Goal: Information Seeking & Learning: Learn about a topic

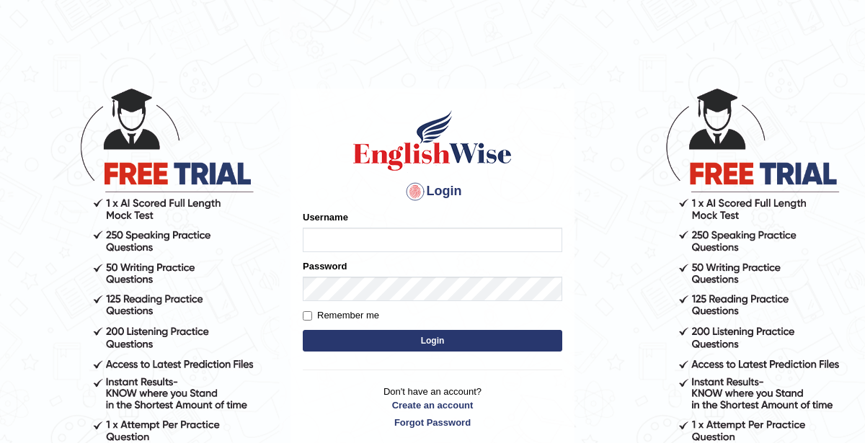
type input "KaurRavinder"
click at [514, 339] on button "Login" at bounding box center [433, 341] width 260 height 22
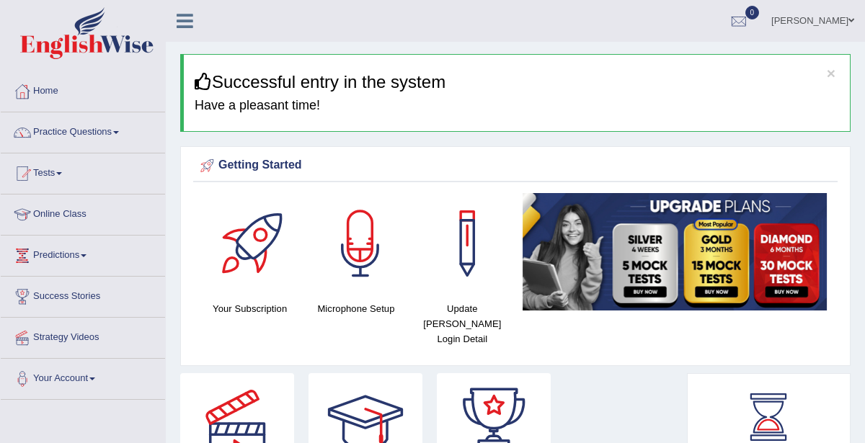
click at [66, 218] on link "Online Class" at bounding box center [83, 213] width 164 height 36
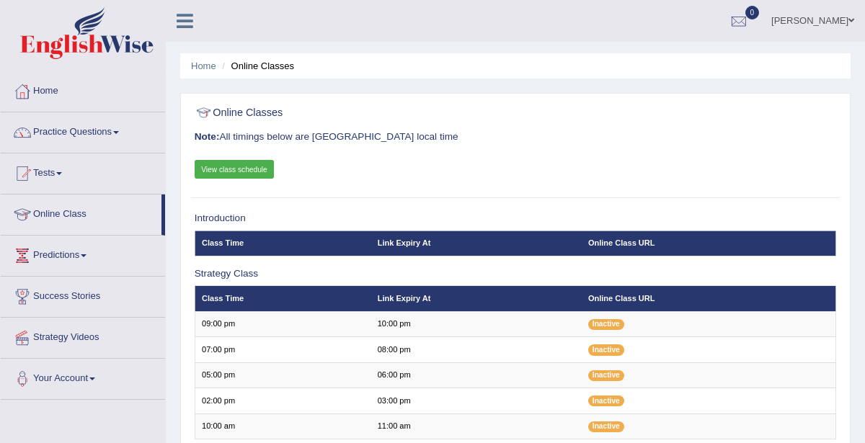
click at [219, 169] on link "View class schedule" at bounding box center [235, 169] width 80 height 19
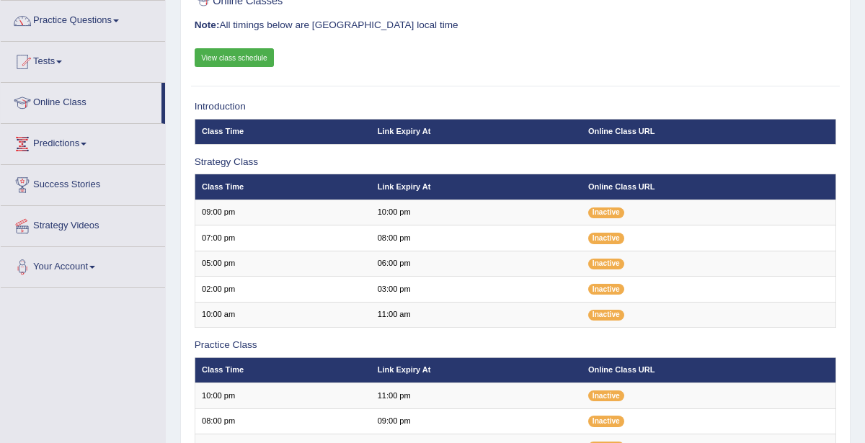
scroll to position [112, 0]
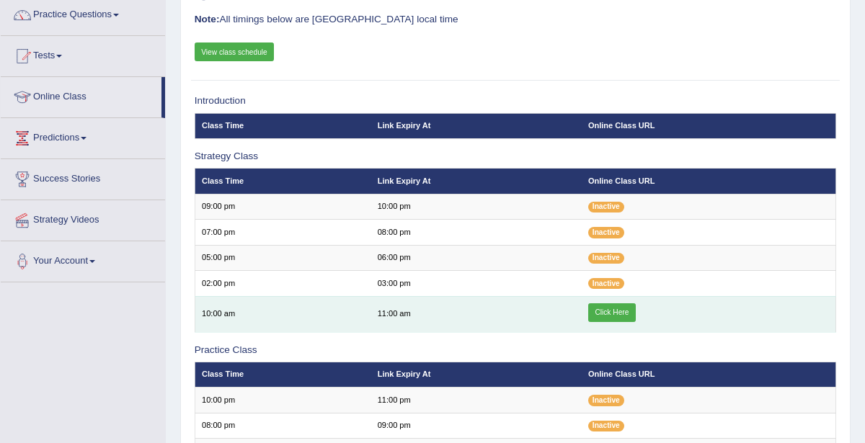
click at [622, 310] on link "Click Here" at bounding box center [612, 313] width 48 height 19
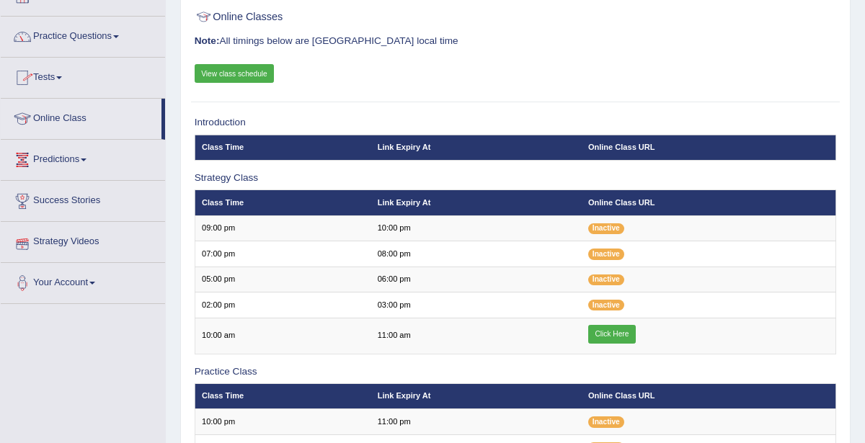
scroll to position [95, 0]
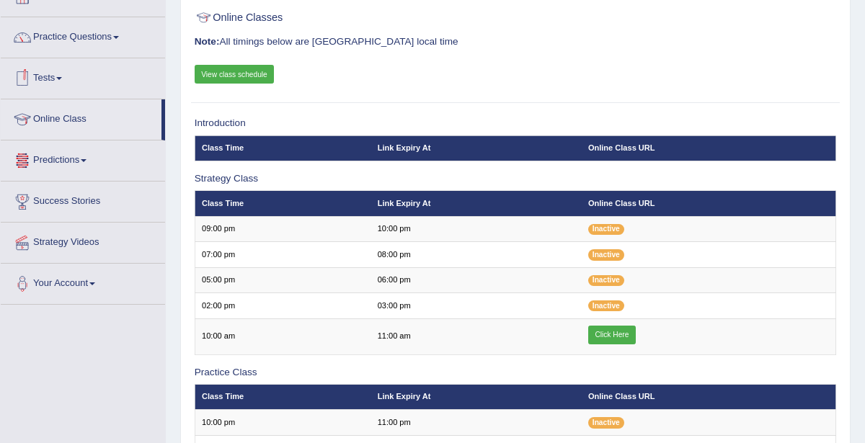
click at [62, 78] on span at bounding box center [59, 78] width 6 height 3
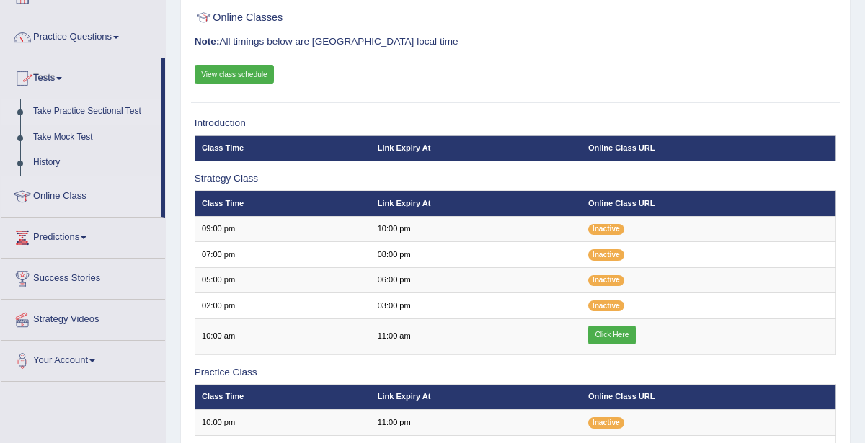
click at [69, 109] on link "Take Practice Sectional Test" at bounding box center [94, 112] width 135 height 26
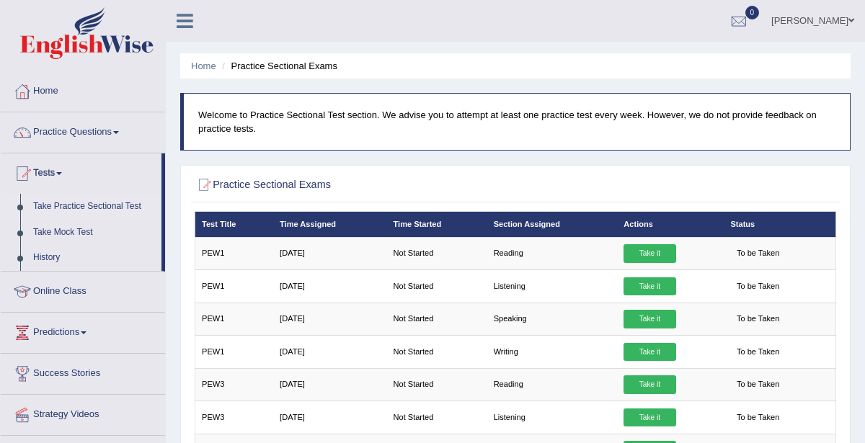
click at [659, 244] on link "Take it" at bounding box center [650, 253] width 52 height 19
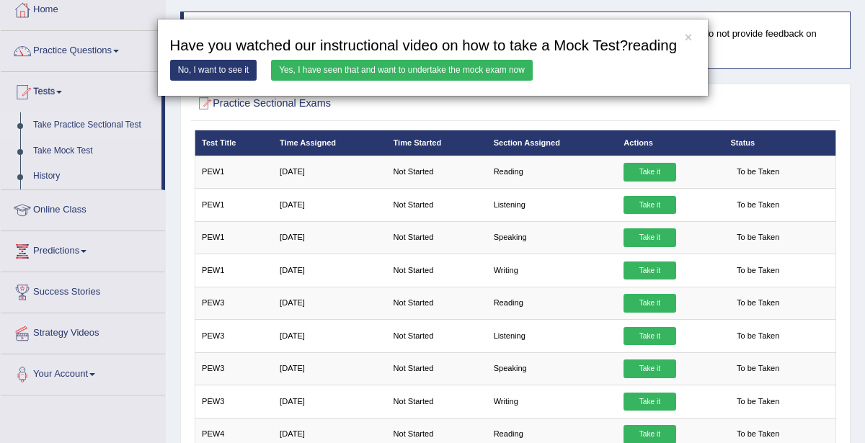
click at [386, 75] on link "Yes, I have seen that and want to undertake the mock exam now" at bounding box center [402, 70] width 262 height 21
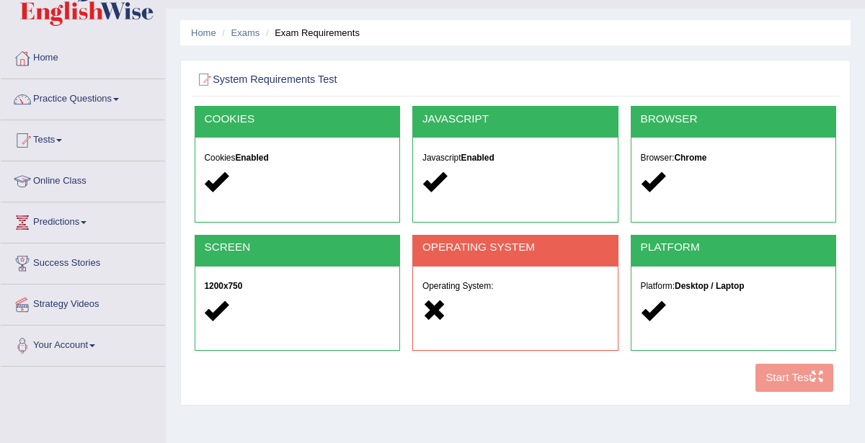
scroll to position [76, 0]
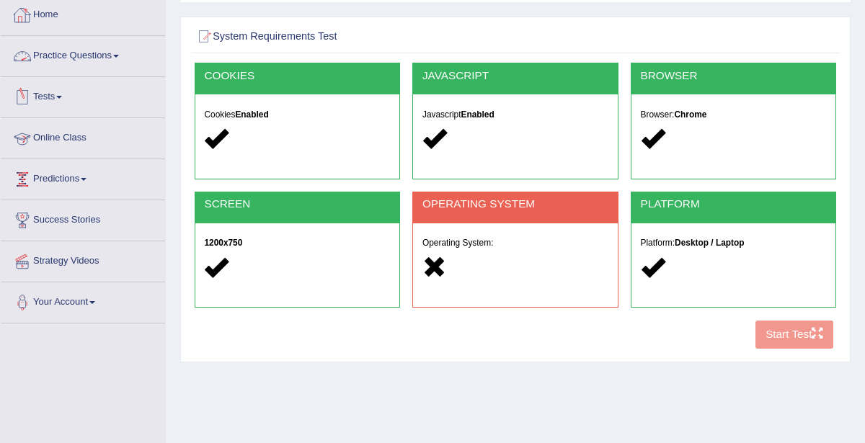
click at [62, 97] on span at bounding box center [59, 97] width 6 height 3
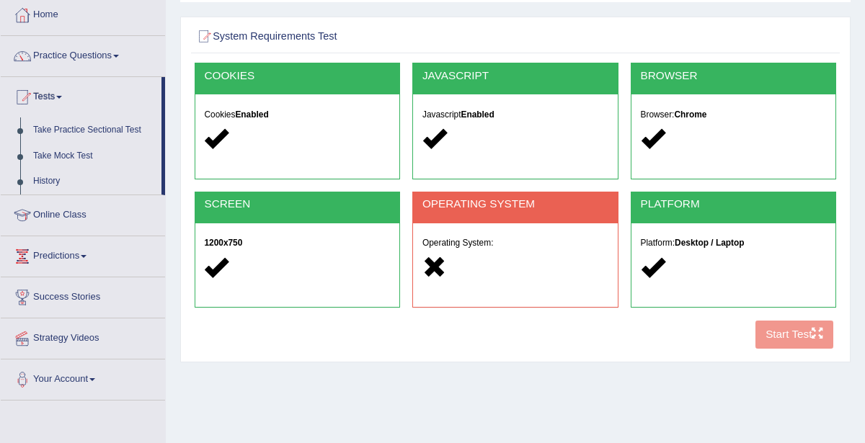
click at [518, 261] on div at bounding box center [516, 268] width 186 height 27
click at [517, 260] on div at bounding box center [516, 268] width 186 height 27
click at [516, 260] on div at bounding box center [516, 268] width 186 height 27
drag, startPoint x: 511, startPoint y: 254, endPoint x: 507, endPoint y: 247, distance: 7.8
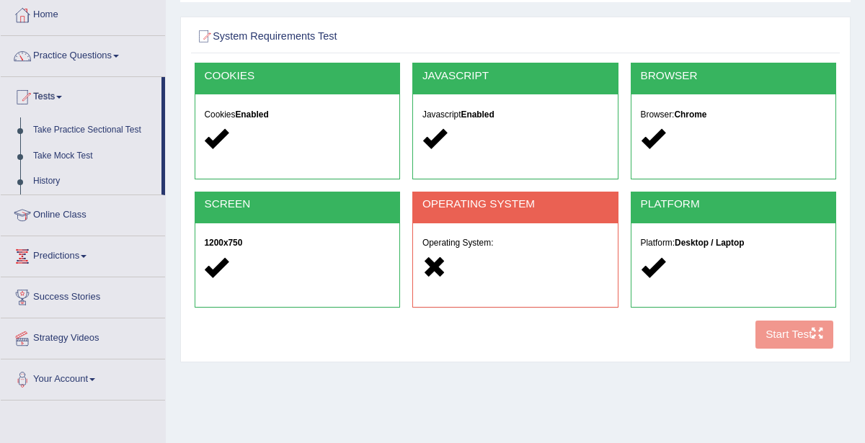
click at [511, 255] on div at bounding box center [516, 268] width 186 height 27
click at [507, 247] on div "Operating System:" at bounding box center [515, 257] width 205 height 67
click at [502, 243] on h5 "Operating System:" at bounding box center [516, 243] width 186 height 9
click at [500, 239] on h5 "Operating System:" at bounding box center [516, 243] width 186 height 9
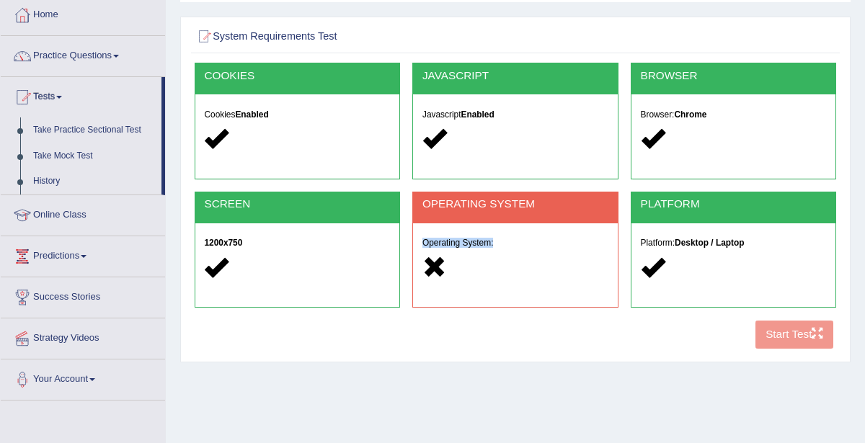
click at [500, 239] on h5 "Operating System:" at bounding box center [516, 243] width 186 height 9
click at [501, 242] on h5 "Operating System:" at bounding box center [516, 243] width 186 height 9
click at [457, 243] on h5 "Operating System:" at bounding box center [516, 243] width 186 height 9
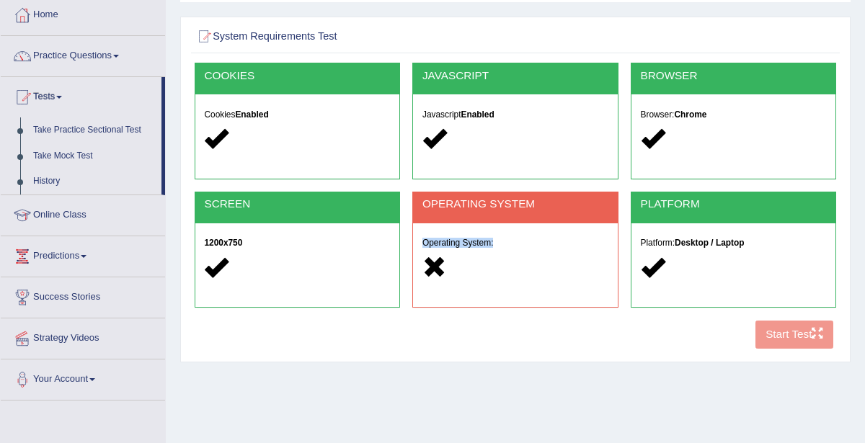
click at [458, 243] on h5 "Operating System:" at bounding box center [516, 243] width 186 height 9
click at [487, 206] on h2 "OPERATING SYSTEM" at bounding box center [516, 204] width 186 height 12
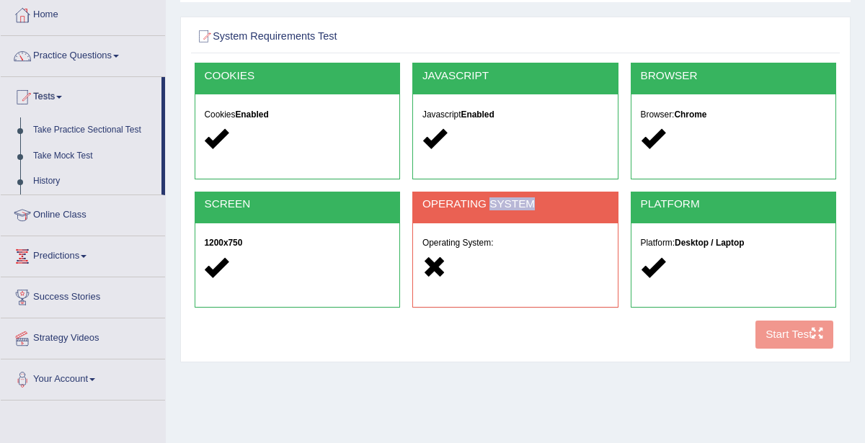
click at [487, 206] on h2 "OPERATING SYSTEM" at bounding box center [516, 204] width 186 height 12
click at [487, 207] on h2 "OPERATING SYSTEM" at bounding box center [516, 204] width 186 height 12
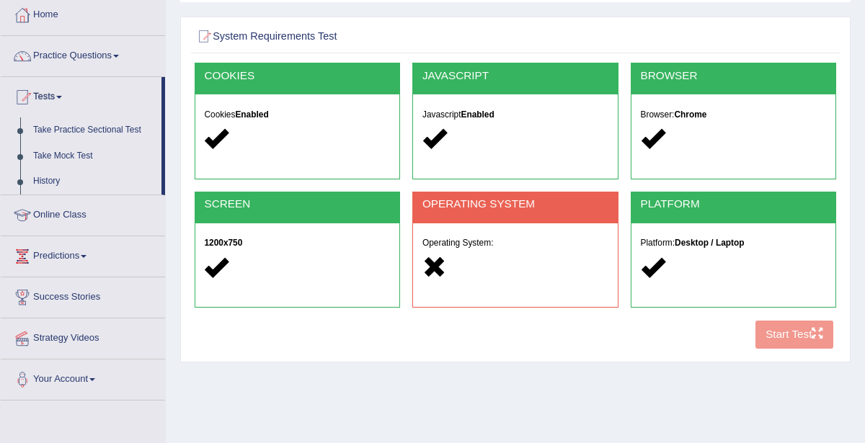
click at [520, 217] on div "OPERATING SYSTEM" at bounding box center [515, 208] width 205 height 31
click at [520, 218] on div "OPERATING SYSTEM" at bounding box center [515, 208] width 205 height 31
click at [494, 249] on div "Operating System:" at bounding box center [515, 257] width 205 height 67
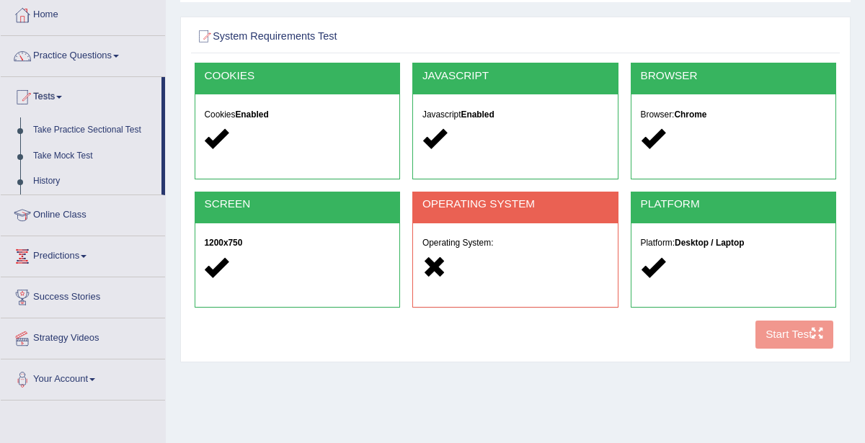
click at [531, 208] on h2 "OPERATING SYSTEM" at bounding box center [516, 204] width 186 height 12
click at [531, 210] on div "OPERATING SYSTEM" at bounding box center [515, 208] width 205 height 31
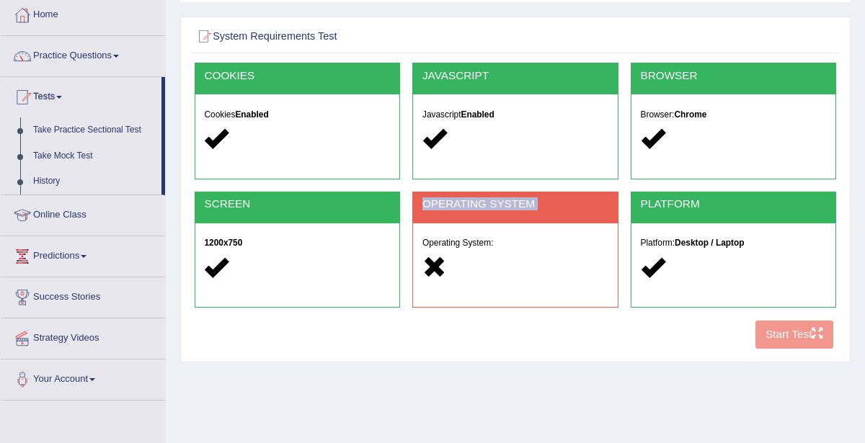
click at [531, 210] on div "OPERATING SYSTEM" at bounding box center [515, 208] width 205 height 31
click at [530, 275] on div at bounding box center [516, 268] width 186 height 27
click at [542, 263] on div at bounding box center [516, 268] width 186 height 27
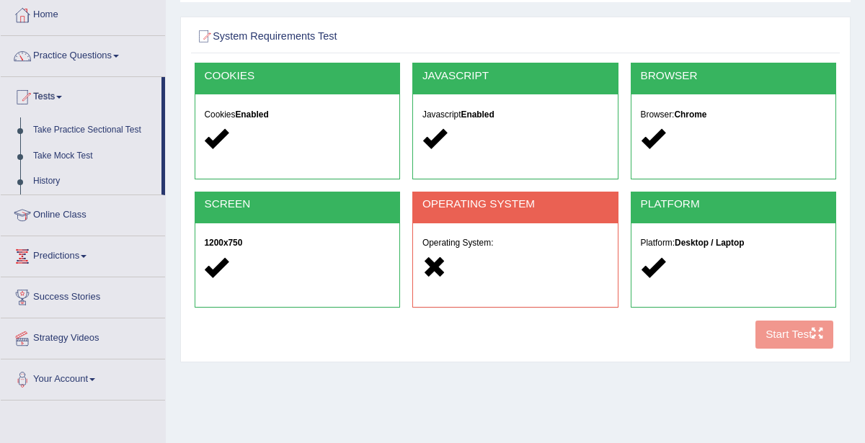
click at [542, 263] on div at bounding box center [516, 268] width 186 height 27
click at [71, 156] on link "Take Mock Test" at bounding box center [94, 156] width 135 height 26
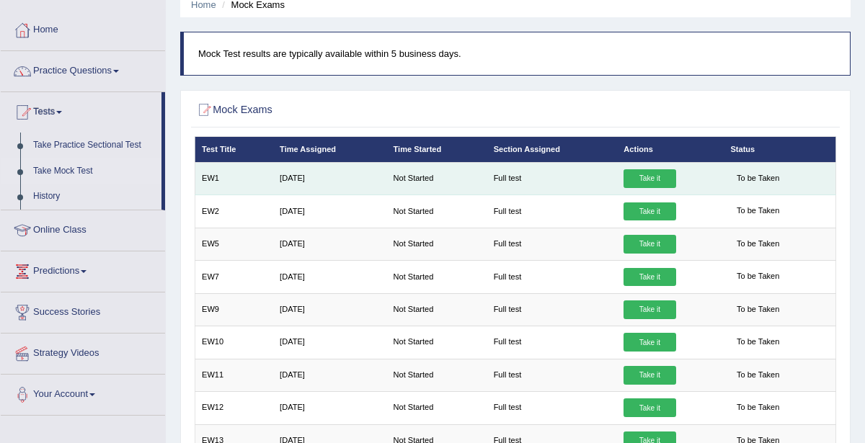
click at [648, 182] on link "Take it" at bounding box center [650, 178] width 52 height 19
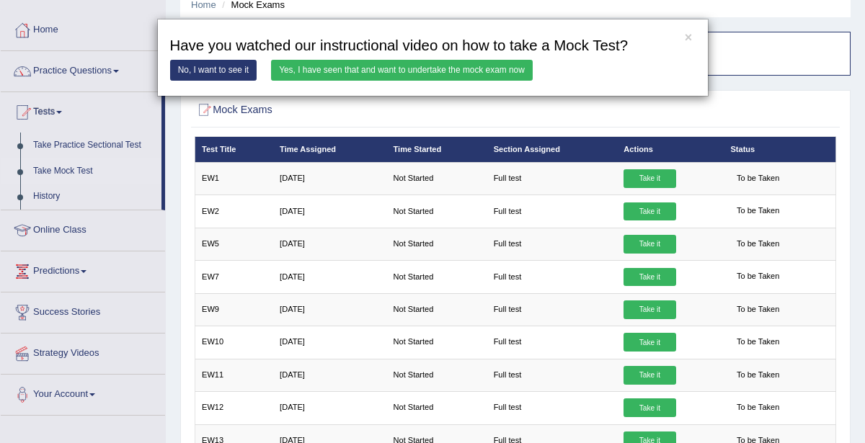
click at [362, 76] on link "Yes, I have seen that and want to undertake the mock exam now" at bounding box center [402, 70] width 262 height 21
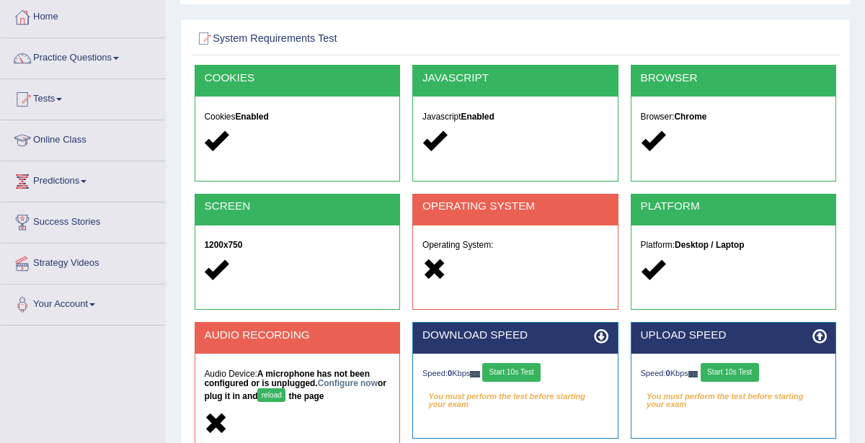
scroll to position [78, 0]
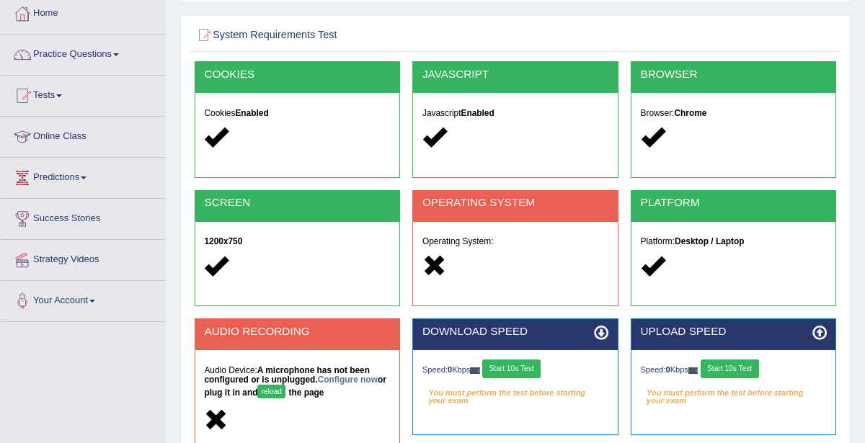
click at [53, 94] on link "Tests" at bounding box center [83, 94] width 164 height 36
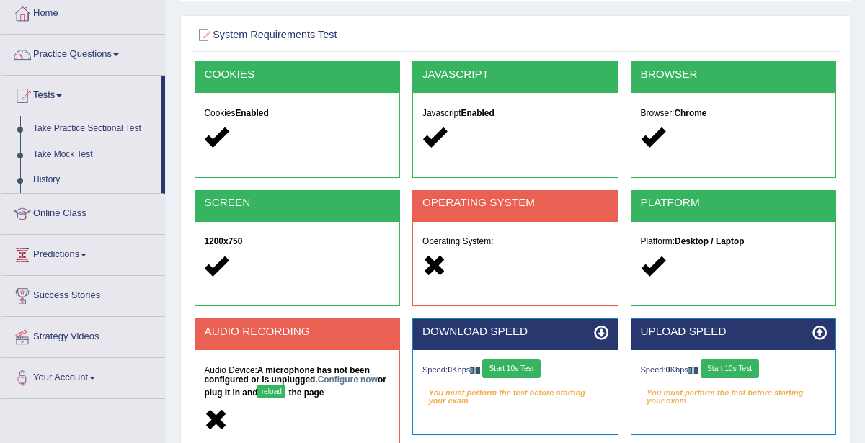
click at [72, 128] on link "Take Practice Sectional Test" at bounding box center [94, 129] width 135 height 26
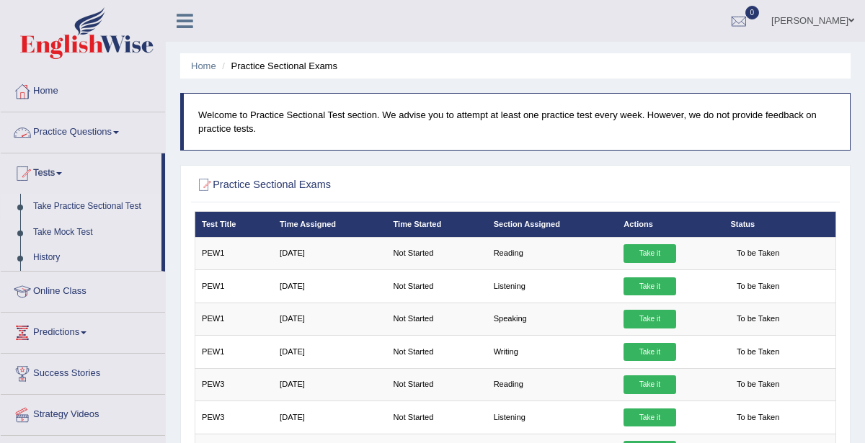
click at [85, 133] on link "Practice Questions" at bounding box center [83, 130] width 164 height 36
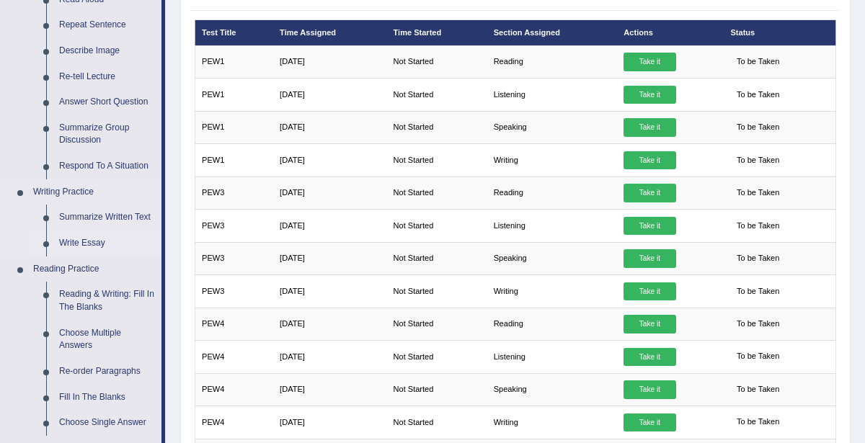
scroll to position [195, 0]
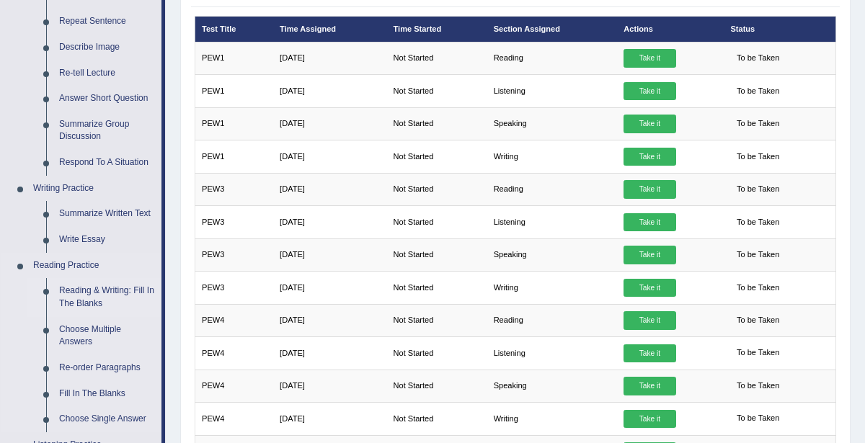
click at [91, 294] on link "Reading & Writing: Fill In The Blanks" at bounding box center [107, 297] width 109 height 38
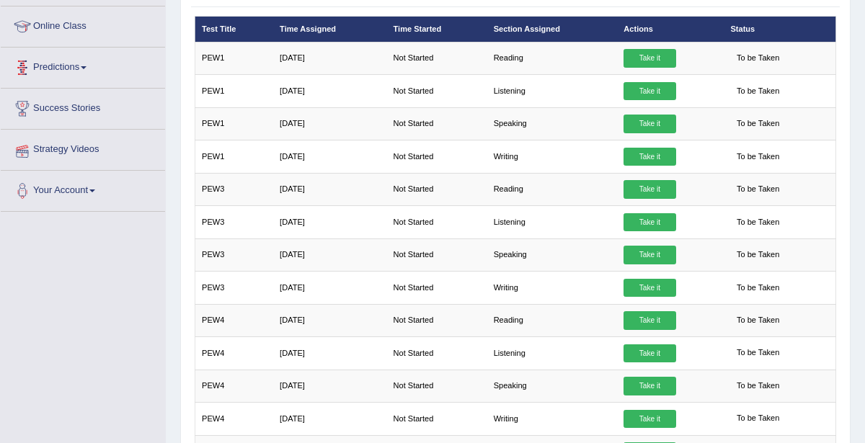
scroll to position [376, 0]
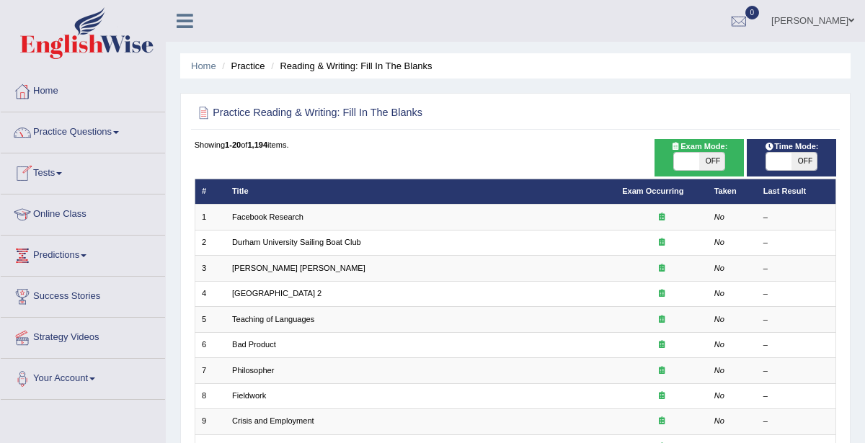
click at [50, 167] on link "Tests" at bounding box center [83, 172] width 164 height 36
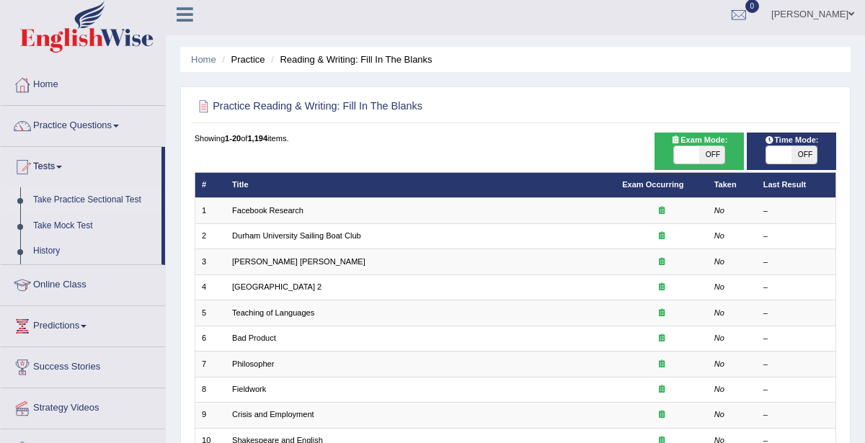
scroll to position [14, 0]
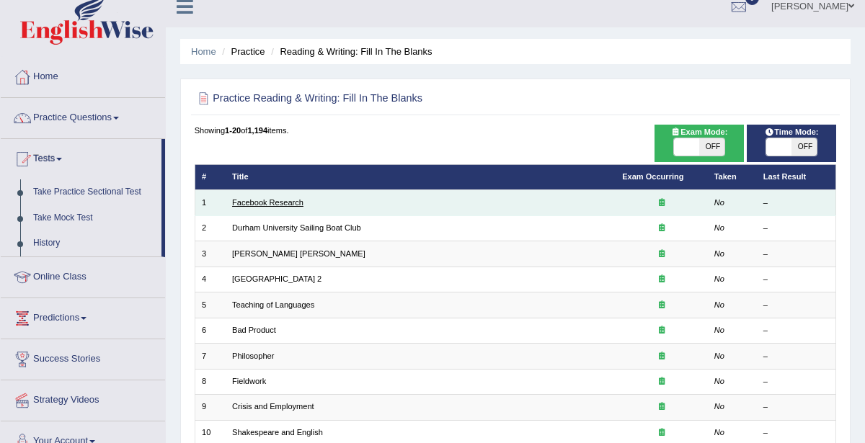
click at [288, 201] on link "Facebook Research" at bounding box center [267, 202] width 71 height 9
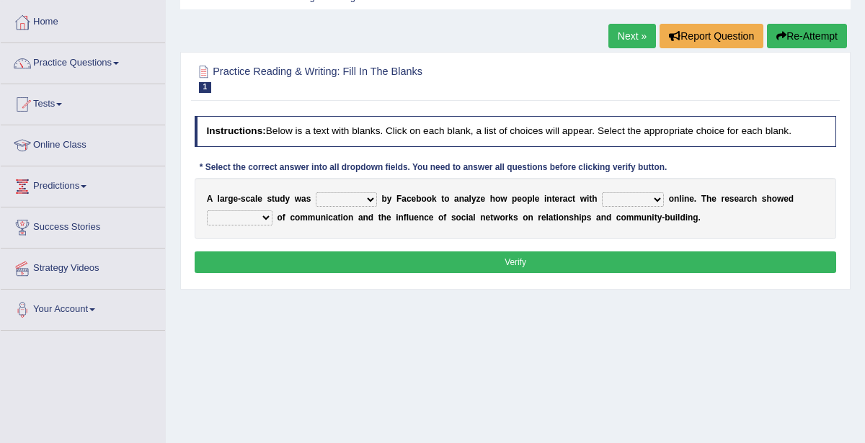
scroll to position [81, 0]
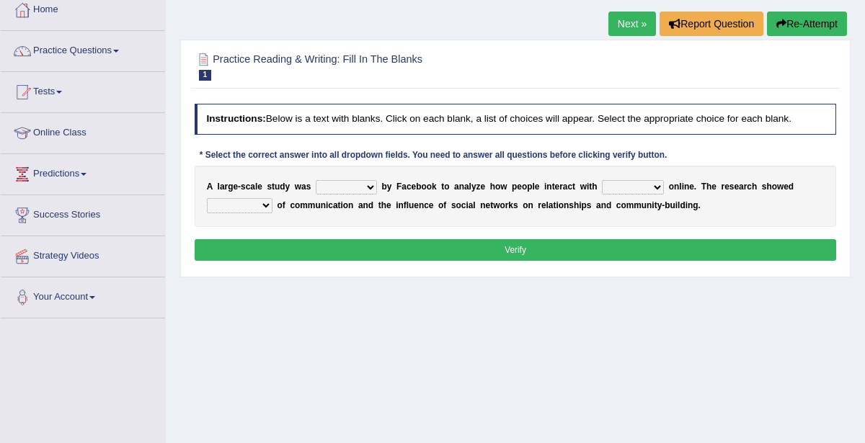
click at [363, 186] on select "surveyed had asked made" at bounding box center [346, 187] width 61 height 14
click at [365, 185] on select "surveyed had asked made" at bounding box center [346, 187] width 61 height 14
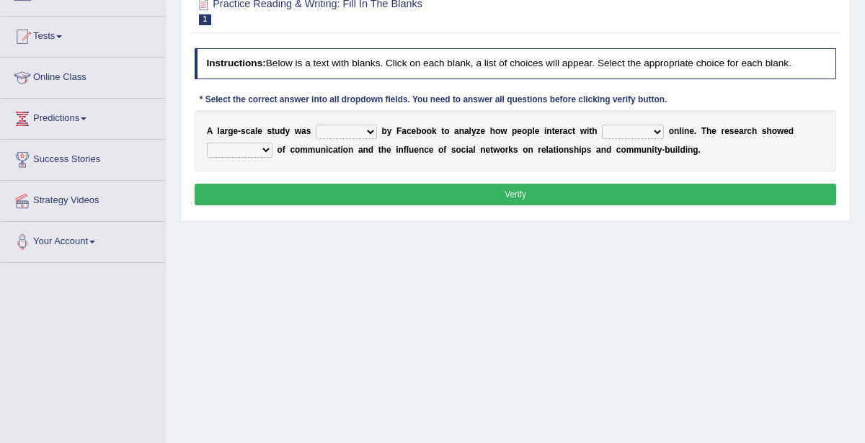
scroll to position [141, 0]
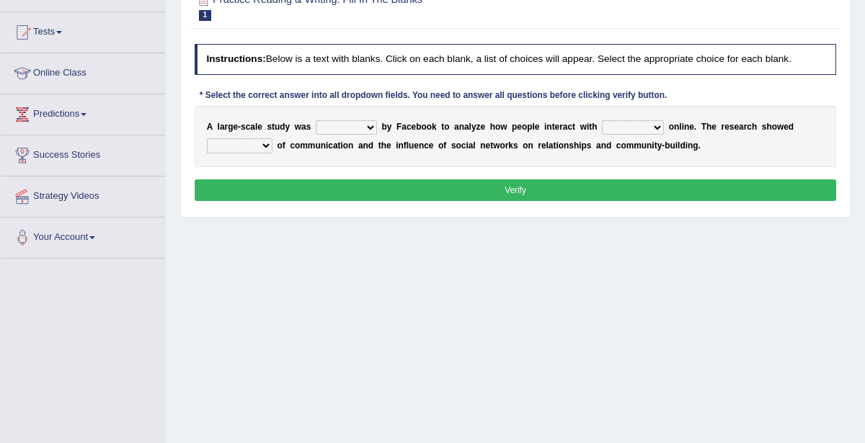
click at [366, 126] on select "surveyed had asked made" at bounding box center [346, 127] width 61 height 14
select select "surveyed"
click at [316, 120] on select "surveyed had asked made" at bounding box center [346, 127] width 61 height 14
click at [637, 125] on select "together all each other another" at bounding box center [633, 127] width 62 height 14
click at [602, 120] on select "together all each other another" at bounding box center [633, 127] width 62 height 14
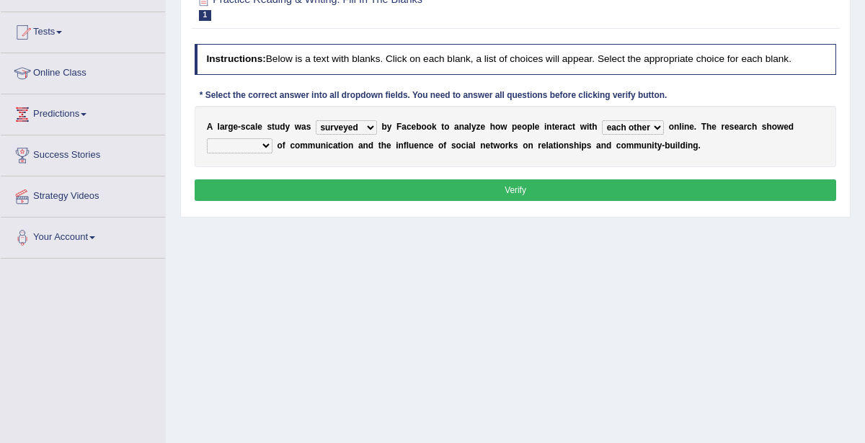
click at [621, 120] on select "together all each other another" at bounding box center [633, 127] width 62 height 14
select select "another"
click at [602, 120] on select "together all each other another" at bounding box center [633, 127] width 62 height 14
click at [264, 143] on select "advantages standards fellowships patterns" at bounding box center [240, 145] width 66 height 14
select select "advantages"
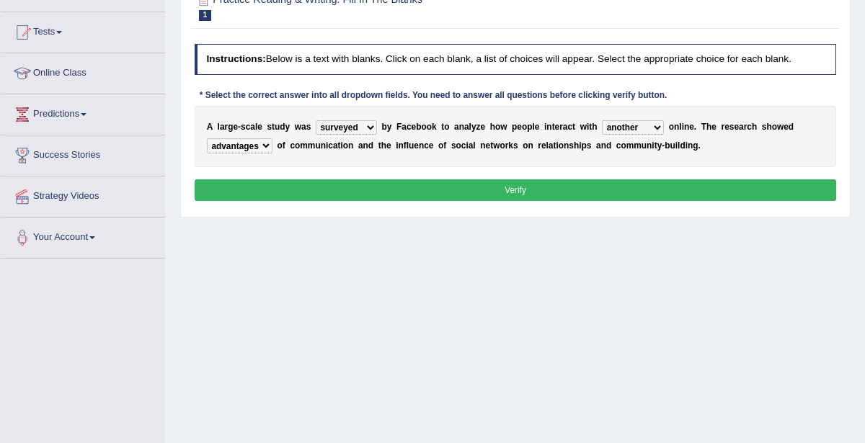
click at [207, 138] on select "advantages standards fellowships patterns" at bounding box center [240, 145] width 66 height 14
click at [472, 193] on button "Verify" at bounding box center [516, 190] width 642 height 21
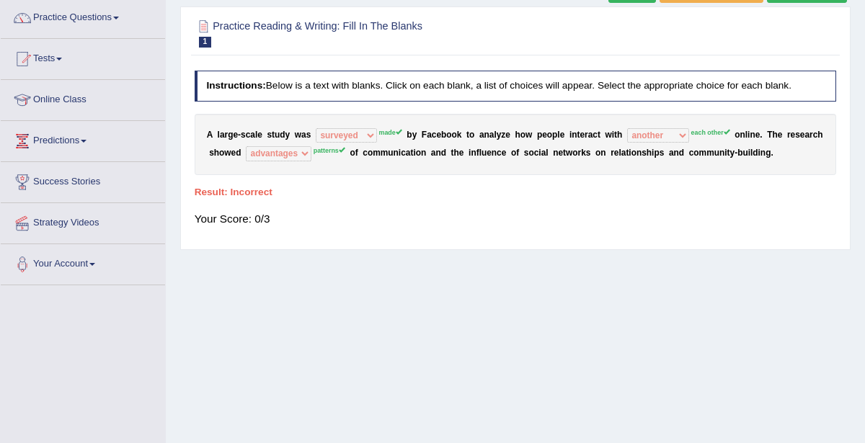
scroll to position [0, 0]
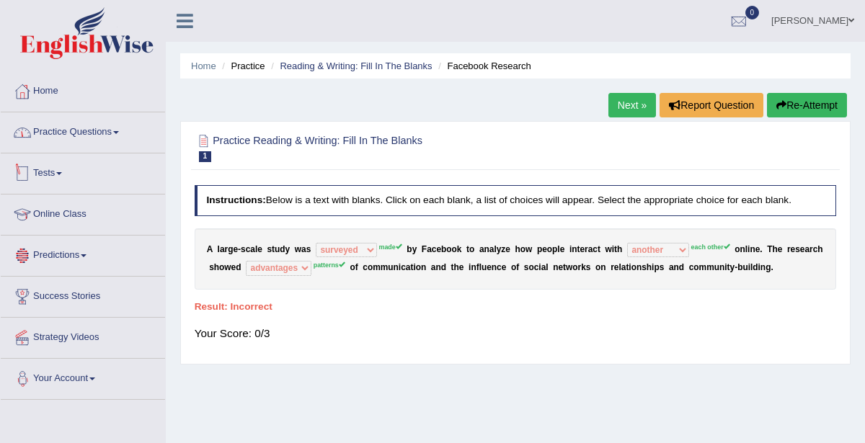
click at [90, 128] on link "Practice Questions" at bounding box center [83, 130] width 164 height 36
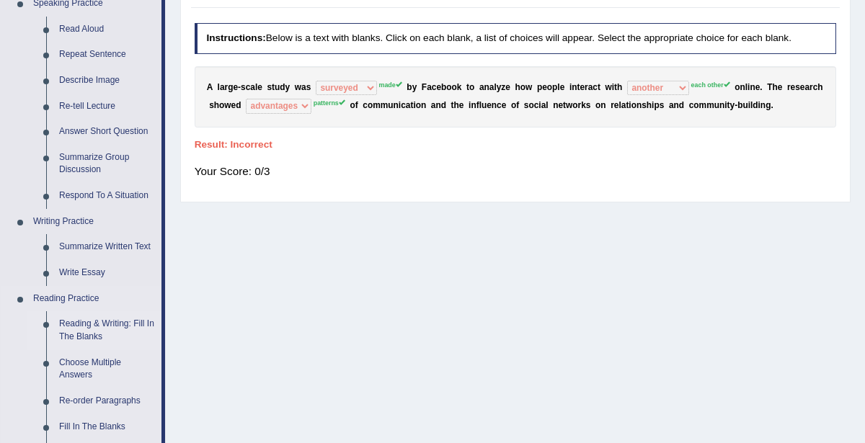
scroll to position [222, 0]
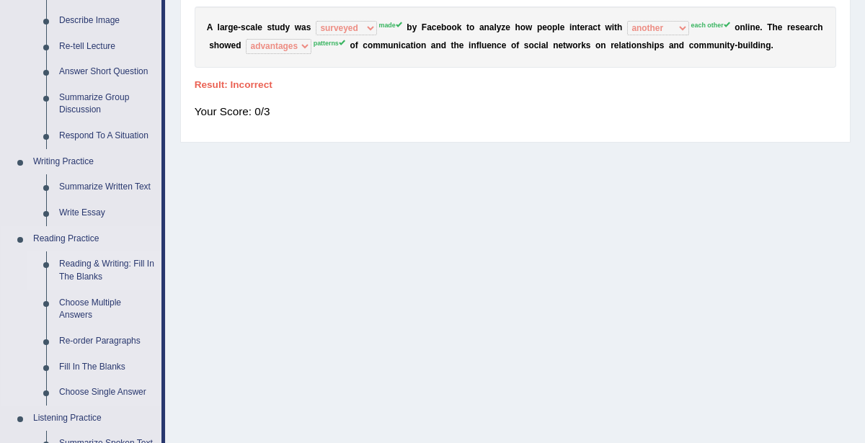
click at [84, 259] on link "Reading & Writing: Fill In The Blanks" at bounding box center [107, 271] width 109 height 38
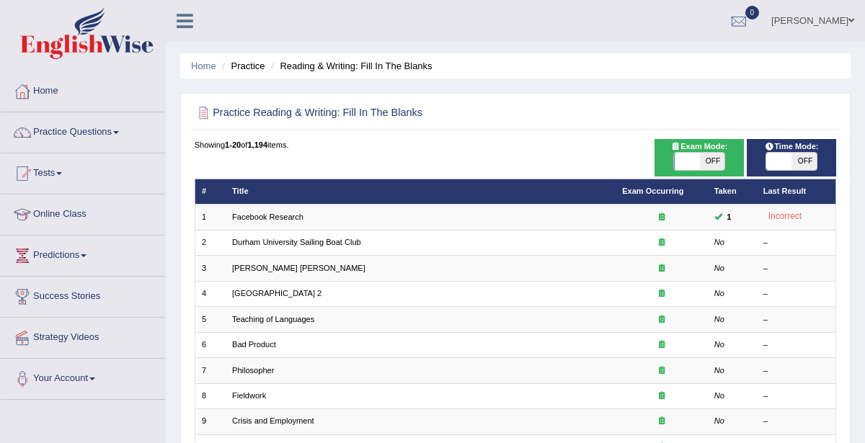
click at [690, 151] on span "Exam Mode:" at bounding box center [699, 147] width 66 height 13
click at [696, 157] on span at bounding box center [686, 161] width 25 height 17
checkbox input "true"
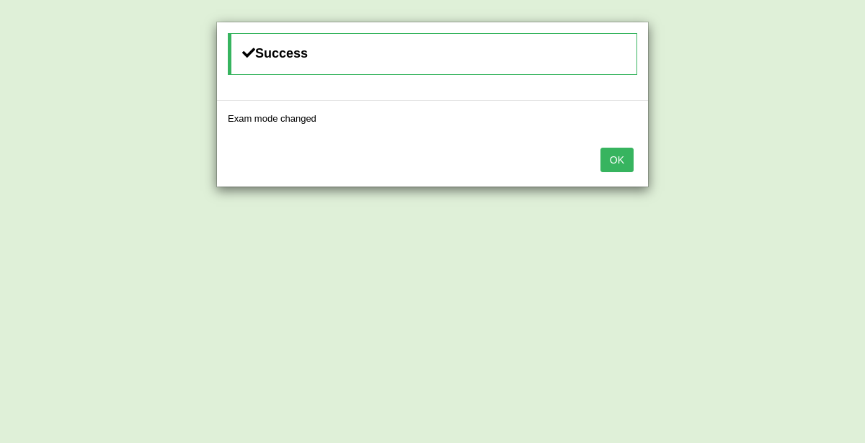
click at [627, 159] on button "OK" at bounding box center [617, 160] width 33 height 25
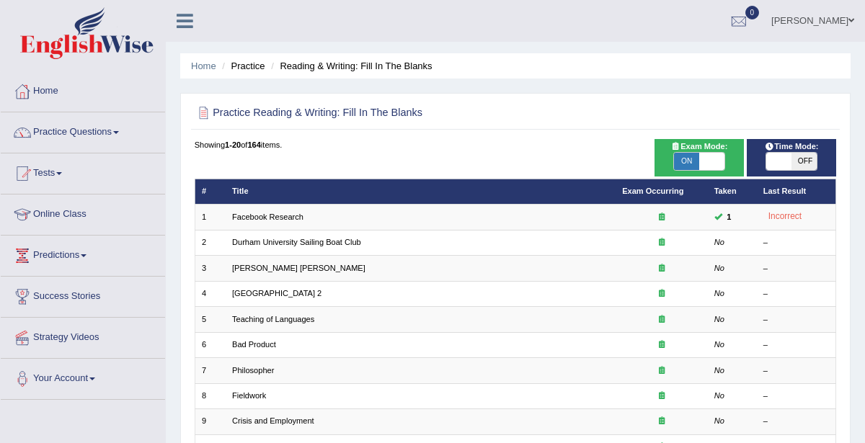
click at [792, 167] on span "OFF" at bounding box center [804, 161] width 25 height 17
checkbox input "true"
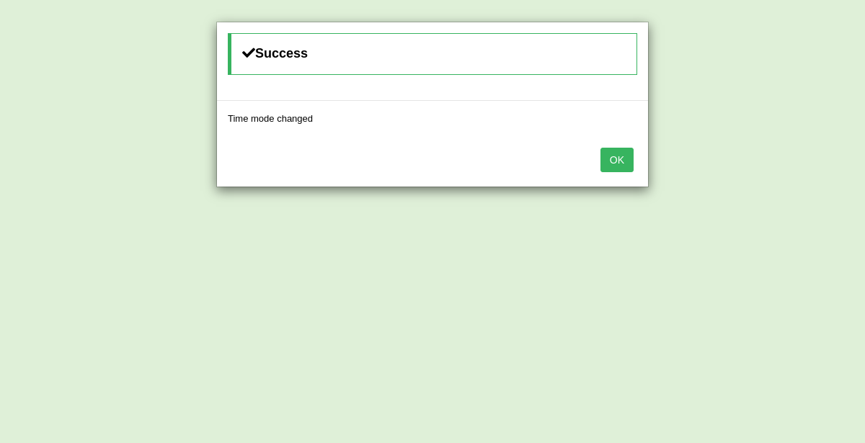
click at [619, 162] on button "OK" at bounding box center [617, 160] width 33 height 25
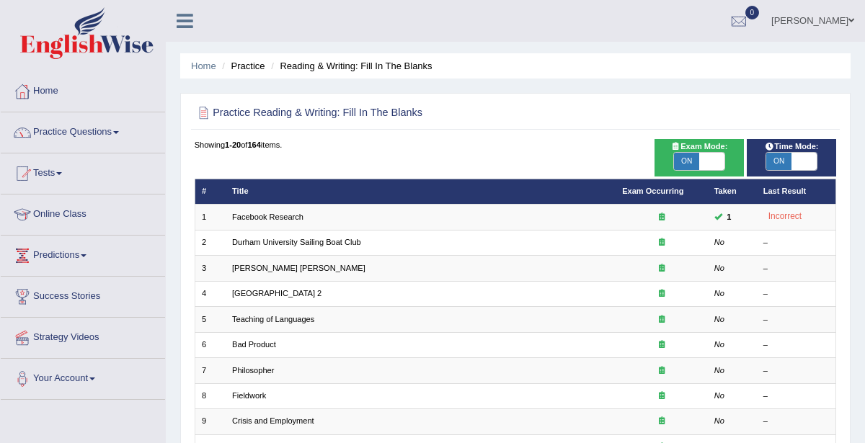
click at [73, 255] on link "Predictions" at bounding box center [83, 254] width 164 height 36
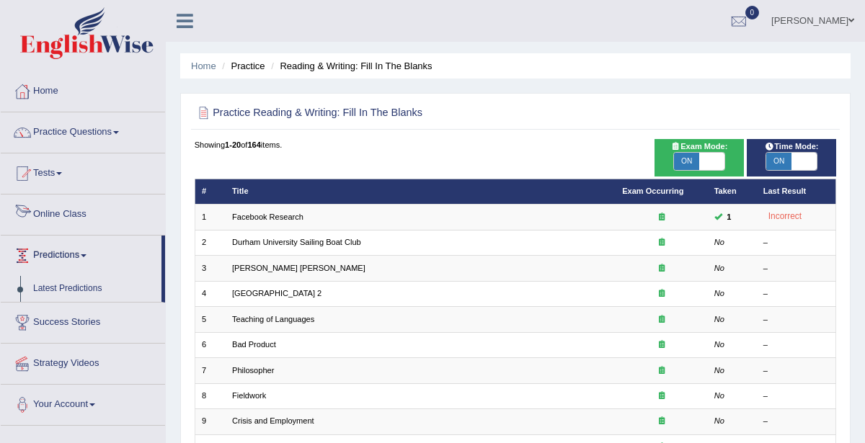
click at [75, 213] on link "Online Class" at bounding box center [83, 213] width 164 height 36
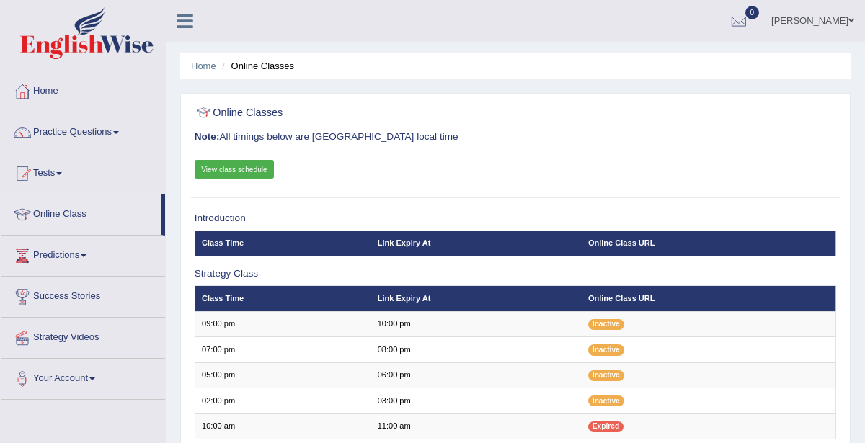
drag, startPoint x: 0, startPoint y: 0, endPoint x: 93, endPoint y: 128, distance: 158.5
click at [93, 128] on link "Practice Questions" at bounding box center [83, 130] width 164 height 36
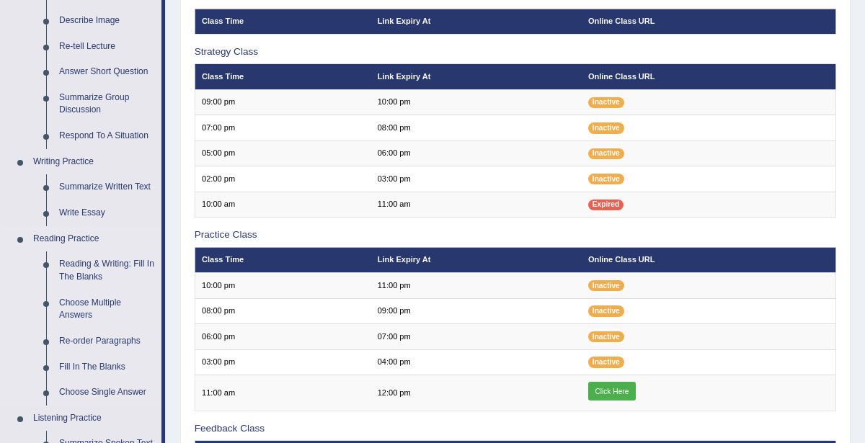
scroll to position [291, 0]
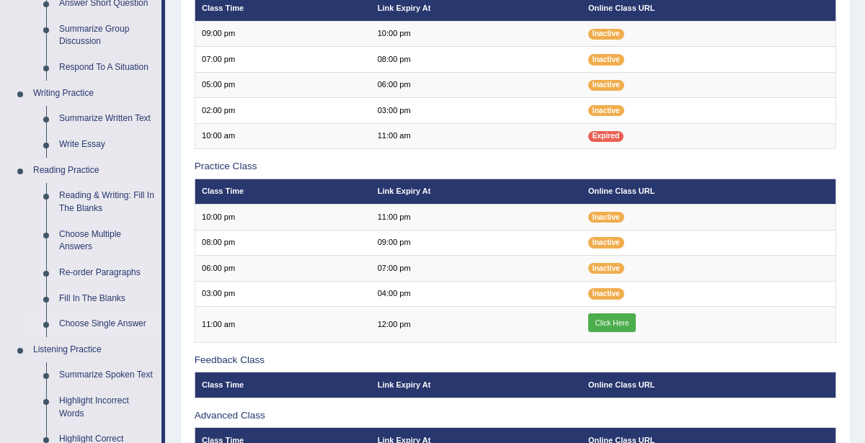
click at [92, 320] on link "Choose Single Answer" at bounding box center [107, 324] width 109 height 26
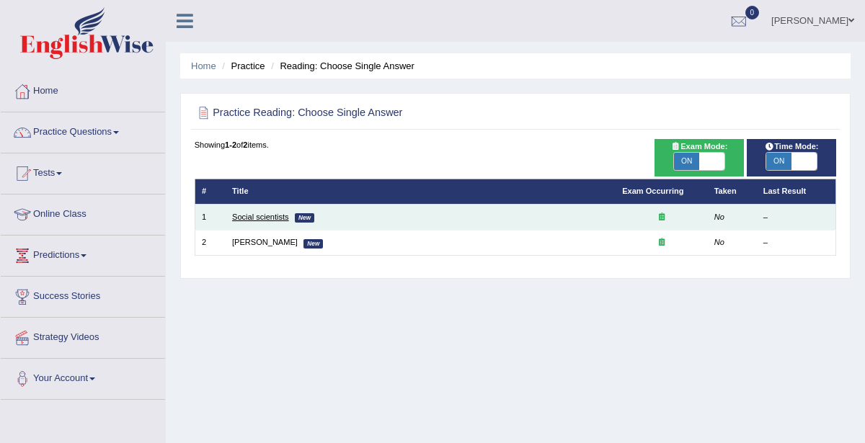
click at [250, 215] on link "Social scientists" at bounding box center [260, 217] width 57 height 9
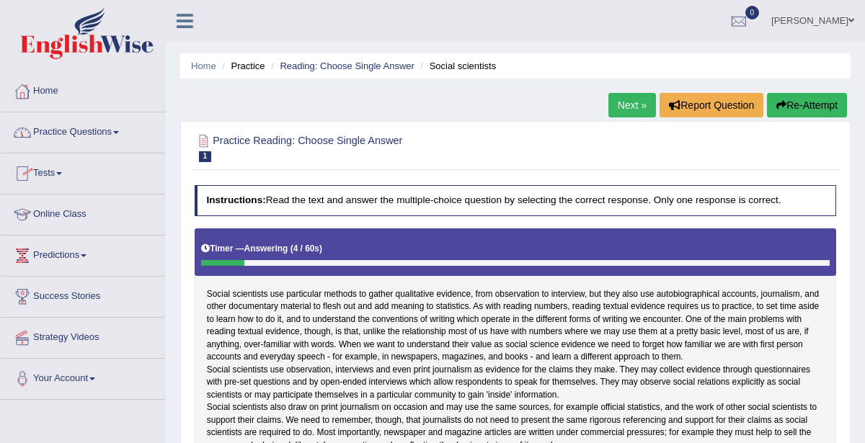
click at [64, 131] on link "Practice Questions" at bounding box center [83, 130] width 164 height 36
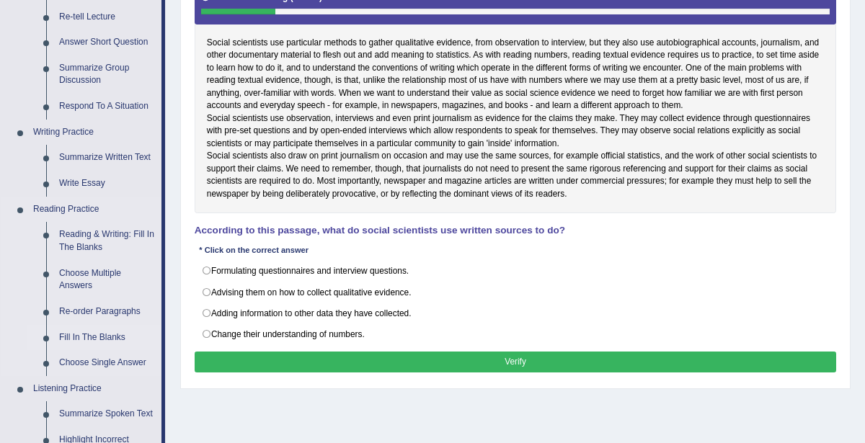
scroll to position [255, 0]
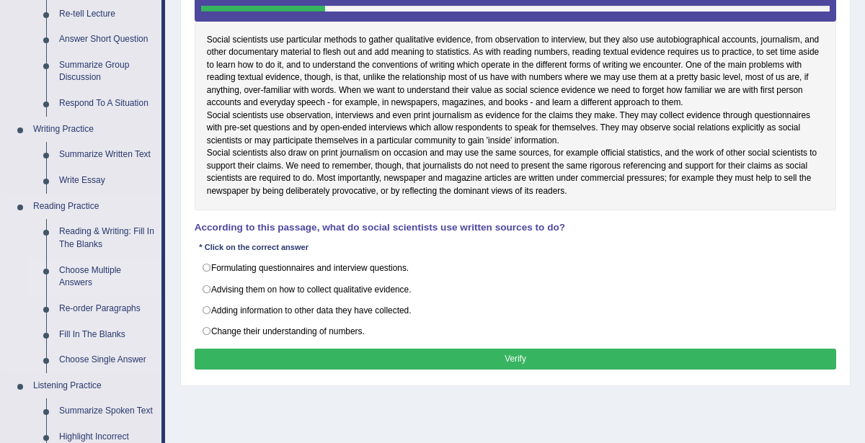
click at [76, 273] on link "Choose Multiple Answers" at bounding box center [107, 277] width 109 height 38
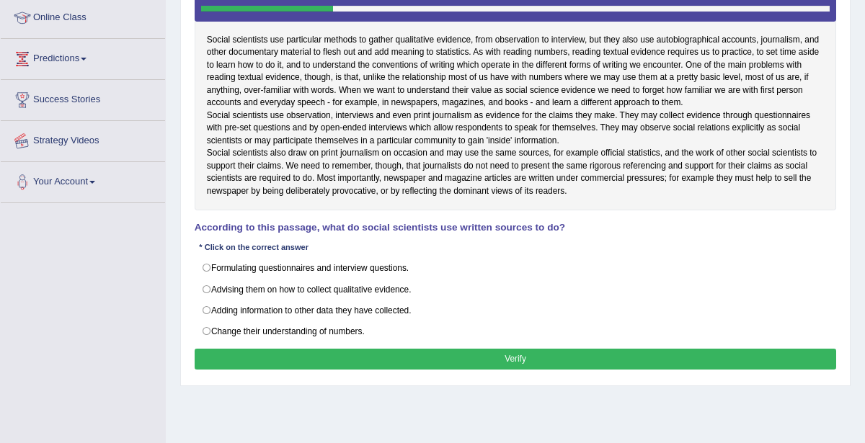
scroll to position [314, 0]
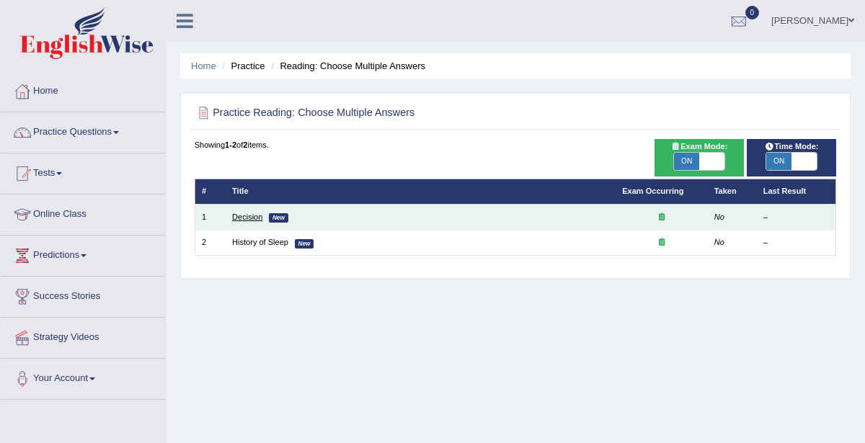
click at [246, 218] on link "Decision" at bounding box center [247, 217] width 30 height 9
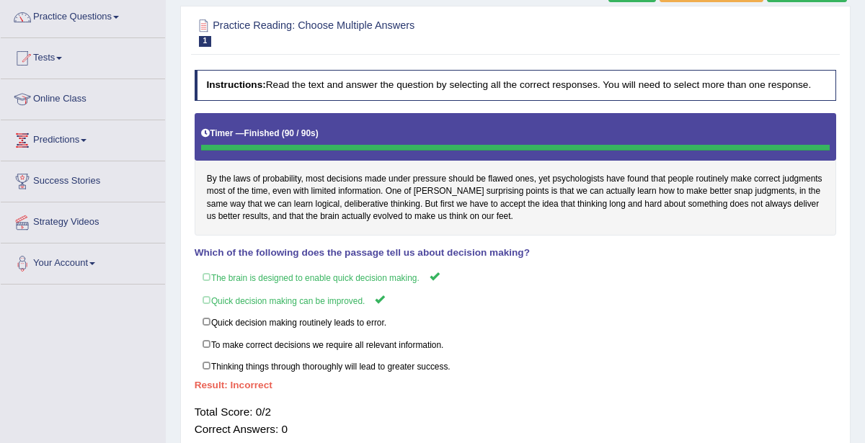
scroll to position [74, 0]
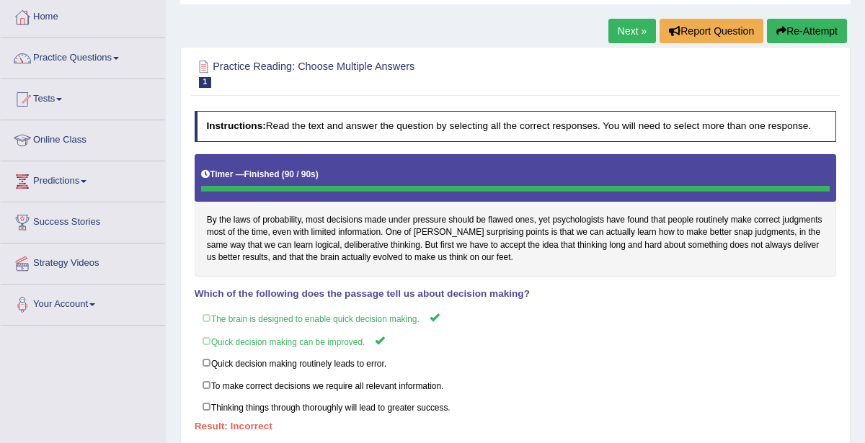
click at [637, 31] on link "Next »" at bounding box center [633, 31] width 48 height 25
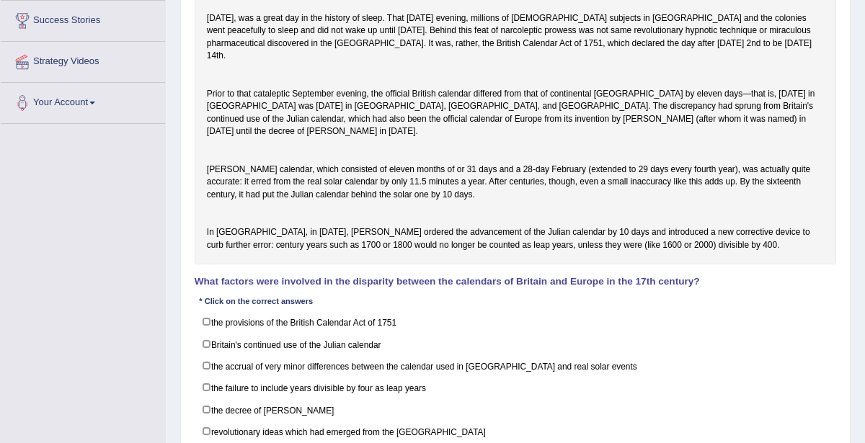
scroll to position [283, 0]
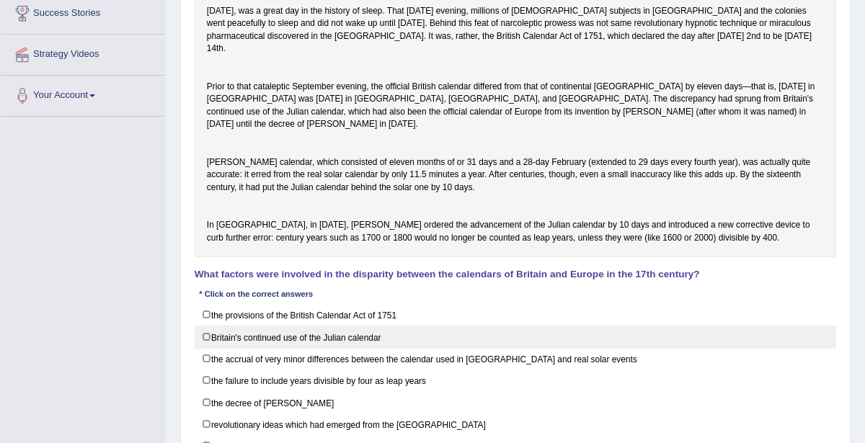
click at [205, 348] on label "Britain's continued use of the Julian calendar" at bounding box center [516, 337] width 642 height 22
checkbox input "true"
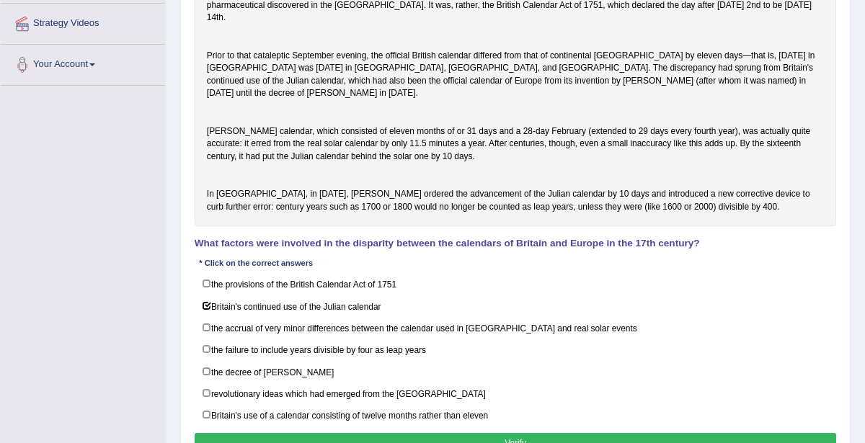
scroll to position [323, 0]
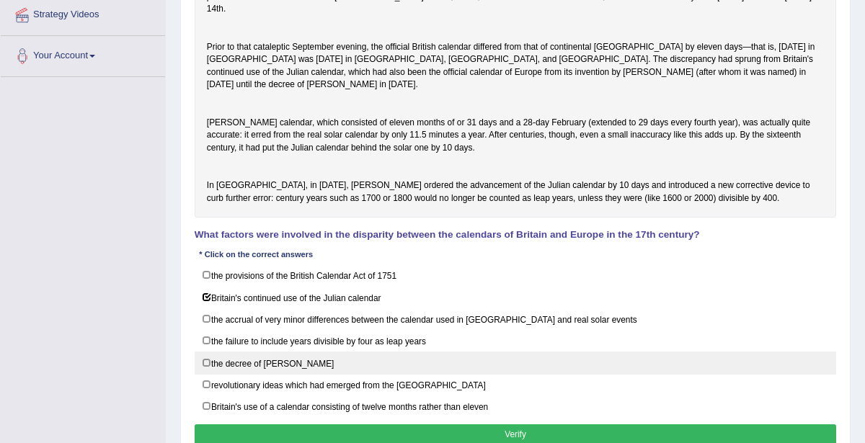
click at [206, 368] on label "the decree of Pope Gregory XIII" at bounding box center [516, 363] width 642 height 22
checkbox input "true"
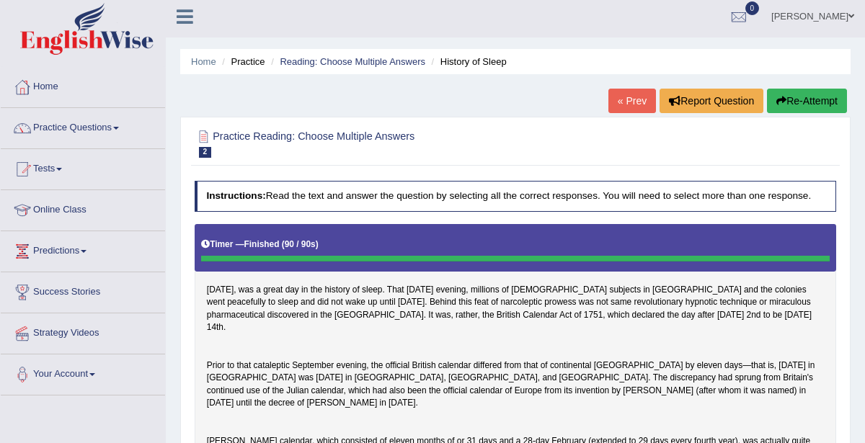
scroll to position [0, 0]
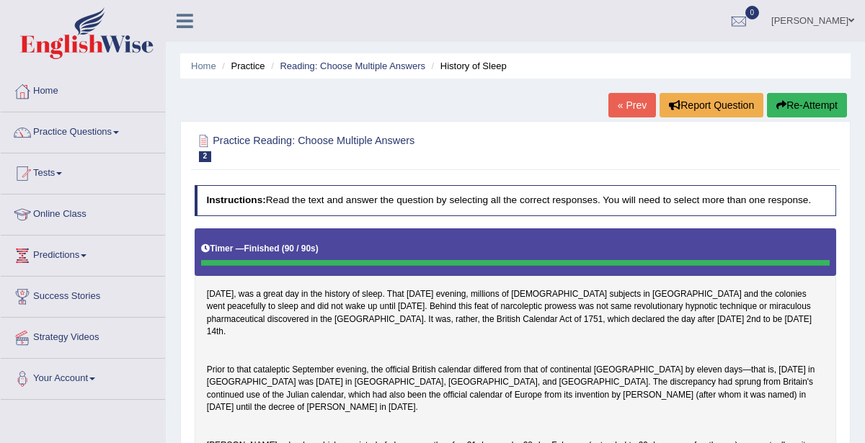
click at [635, 100] on link "« Prev" at bounding box center [633, 105] width 48 height 25
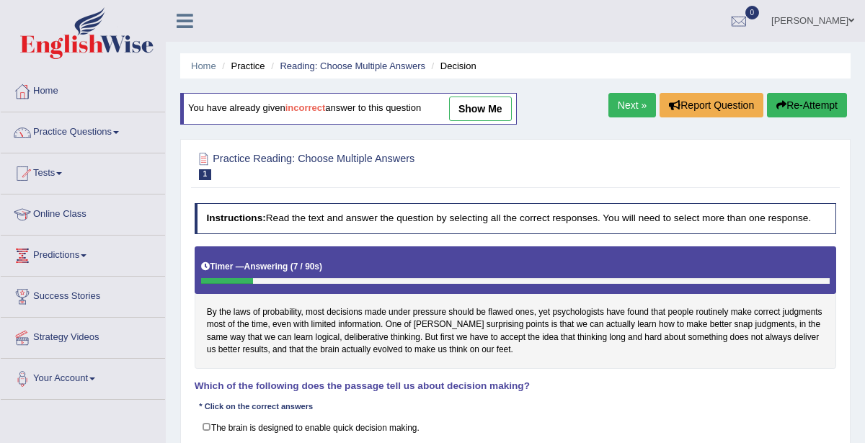
click at [622, 109] on link "Next »" at bounding box center [633, 105] width 48 height 25
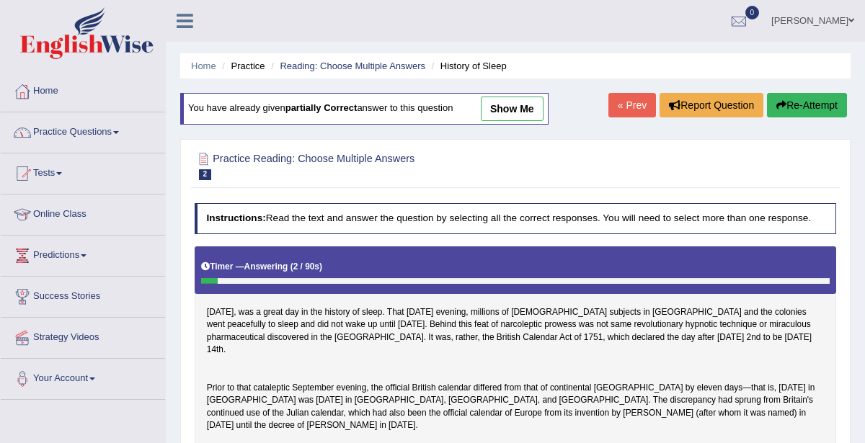
click at [64, 132] on link "Practice Questions" at bounding box center [83, 130] width 164 height 36
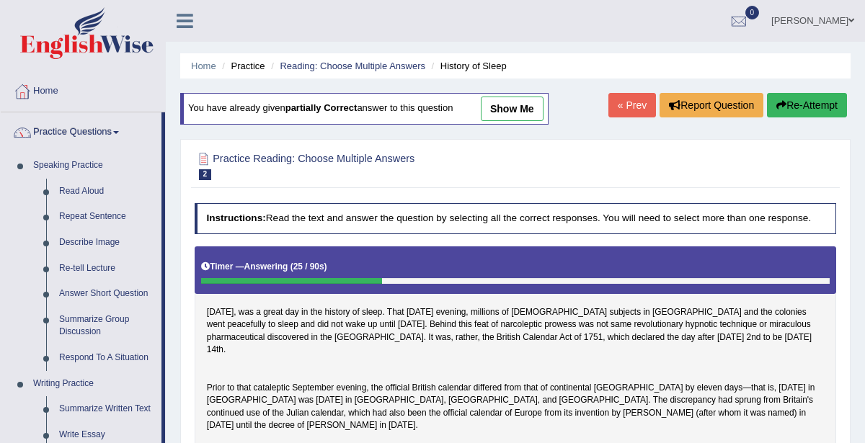
click at [622, 105] on link "« Prev" at bounding box center [633, 105] width 48 height 25
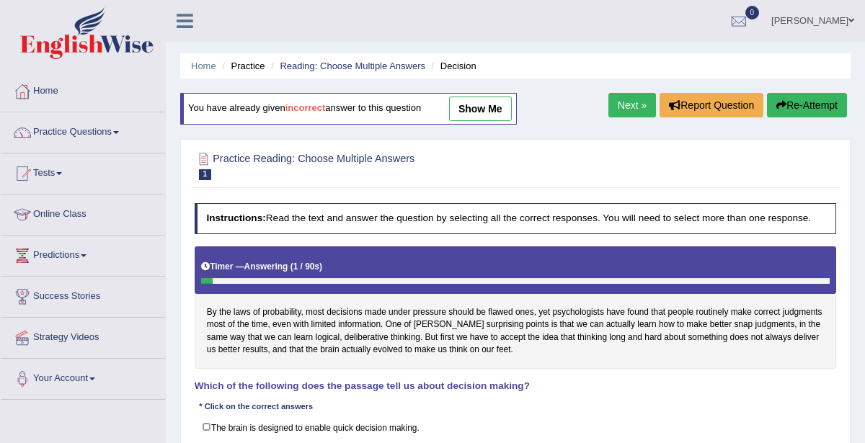
click at [622, 105] on link "Next »" at bounding box center [633, 105] width 48 height 25
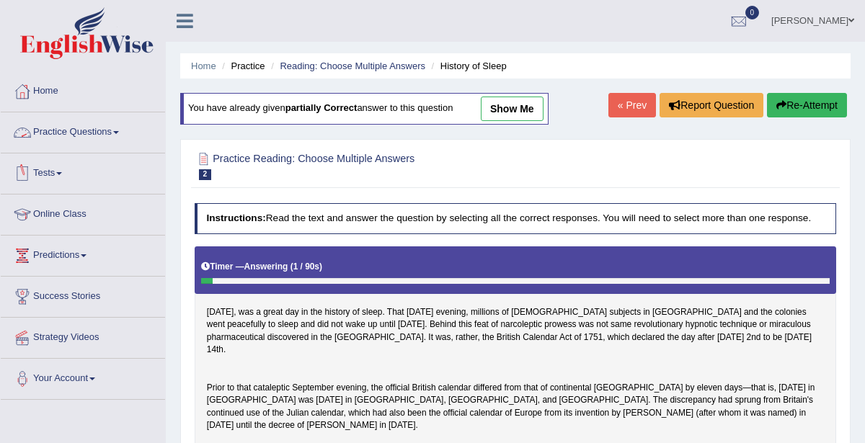
click at [99, 126] on link "Practice Questions" at bounding box center [83, 130] width 164 height 36
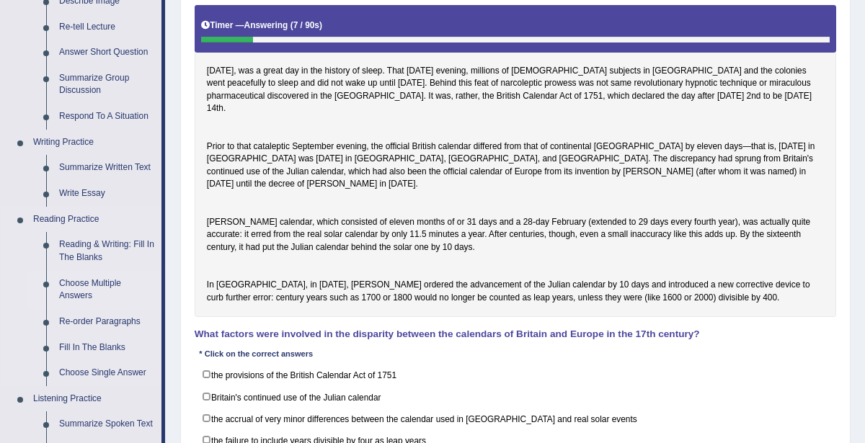
scroll to position [242, 0]
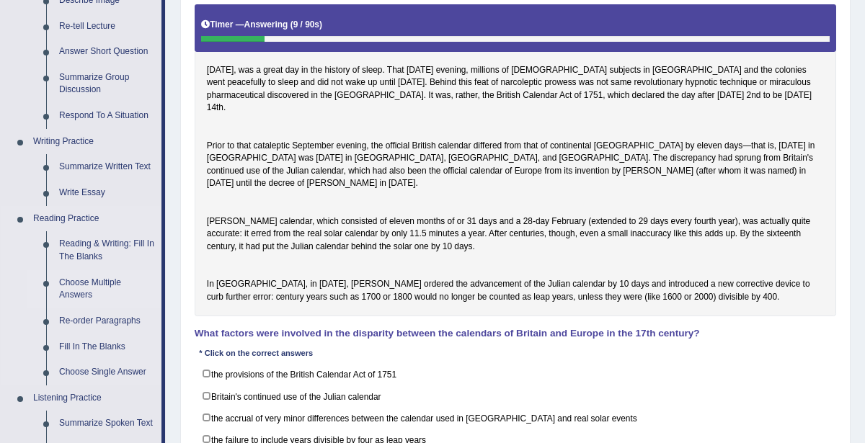
click at [79, 283] on link "Choose Multiple Answers" at bounding box center [107, 289] width 109 height 38
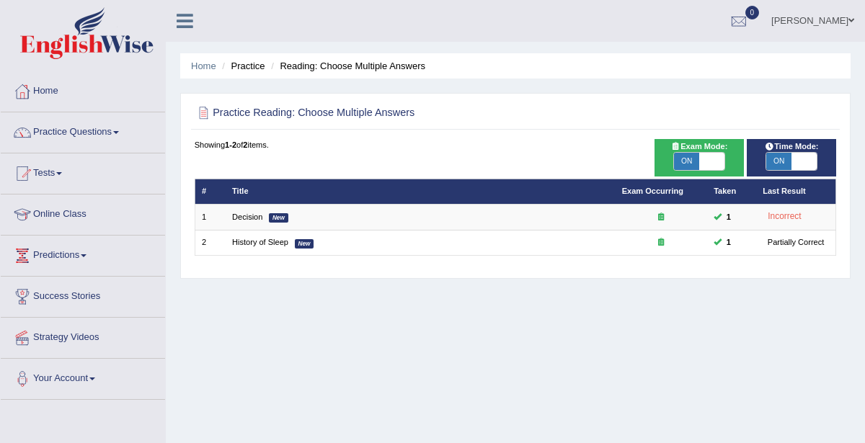
click at [685, 163] on span "ON" at bounding box center [686, 161] width 25 height 17
checkbox input "false"
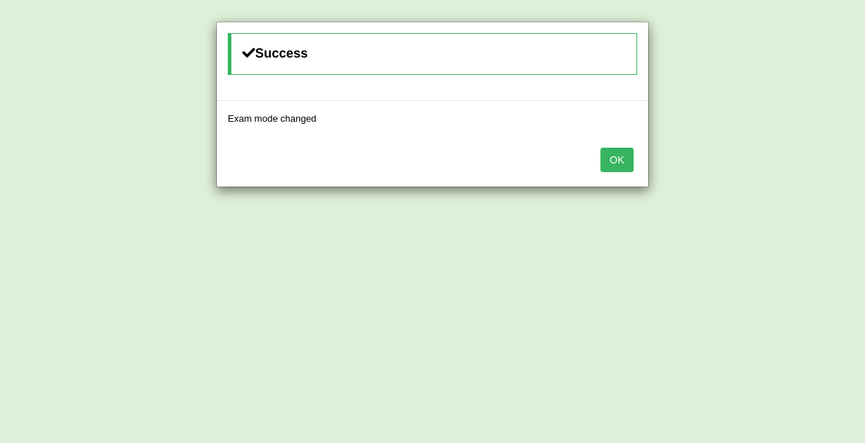
click at [617, 158] on button "OK" at bounding box center [617, 160] width 33 height 25
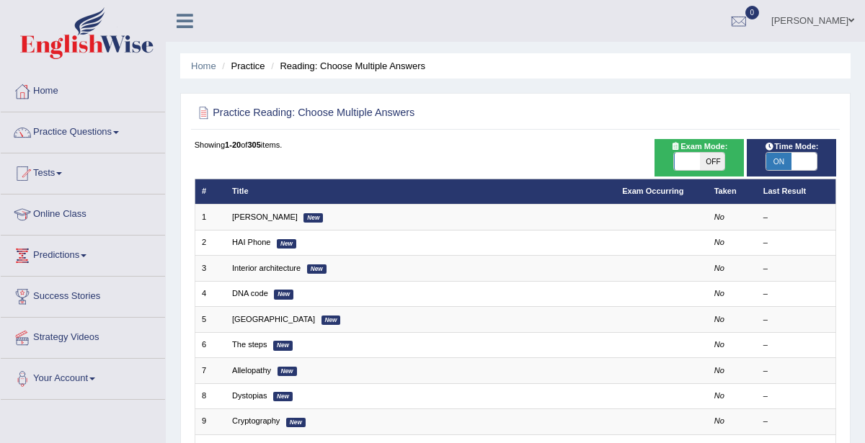
drag, startPoint x: 0, startPoint y: 0, endPoint x: 778, endPoint y: 162, distance: 794.6
click at [778, 162] on span "ON" at bounding box center [778, 161] width 25 height 17
checkbox input "false"
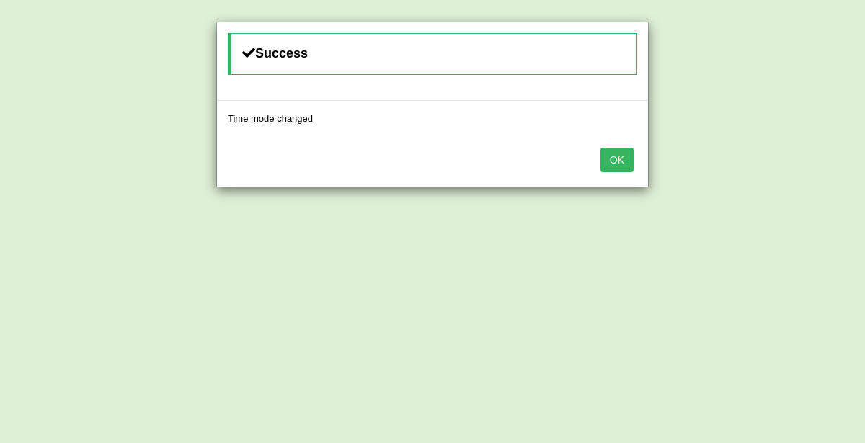
click at [626, 153] on button "OK" at bounding box center [617, 160] width 33 height 25
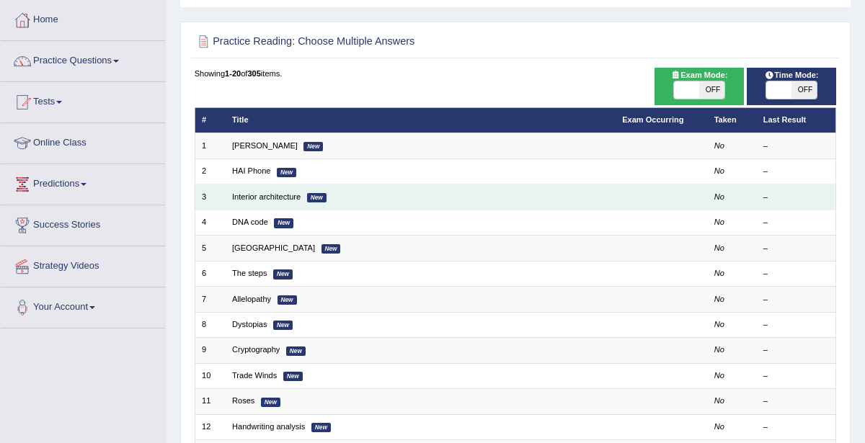
scroll to position [76, 0]
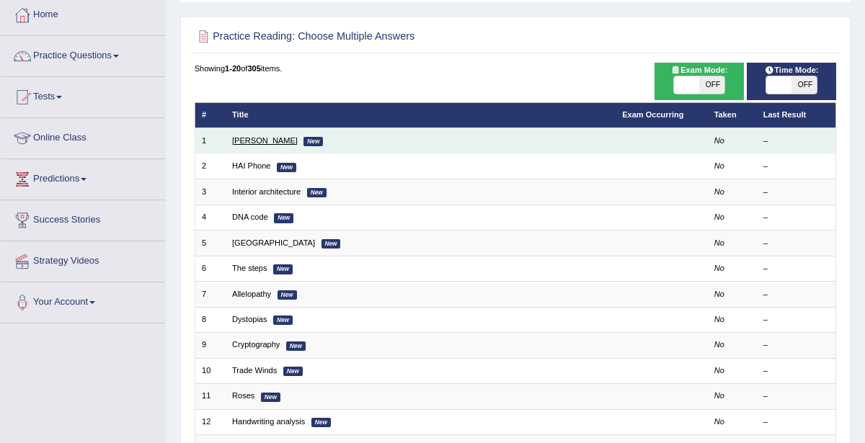
click at [257, 140] on link "Damian Scarf" at bounding box center [265, 140] width 66 height 9
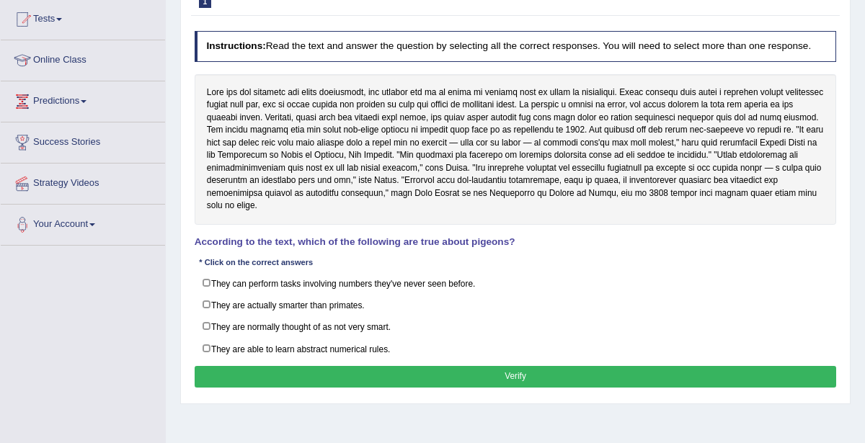
scroll to position [152, 0]
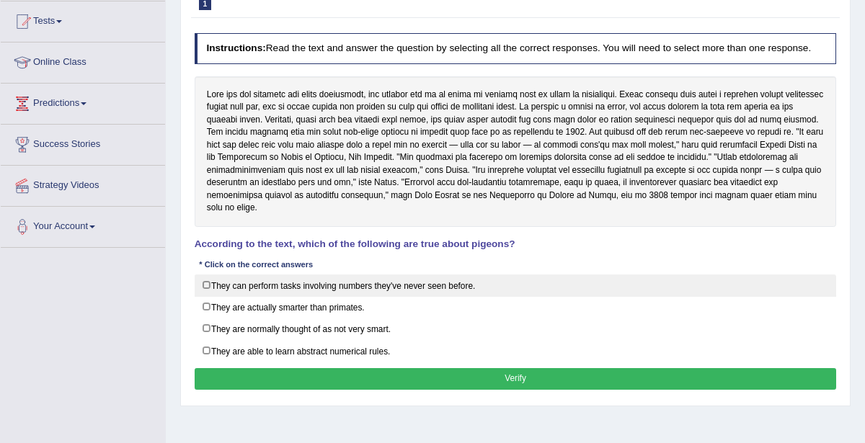
click at [205, 283] on label "They can perform tasks involving numbers they've never seen before." at bounding box center [516, 286] width 642 height 22
checkbox input "true"
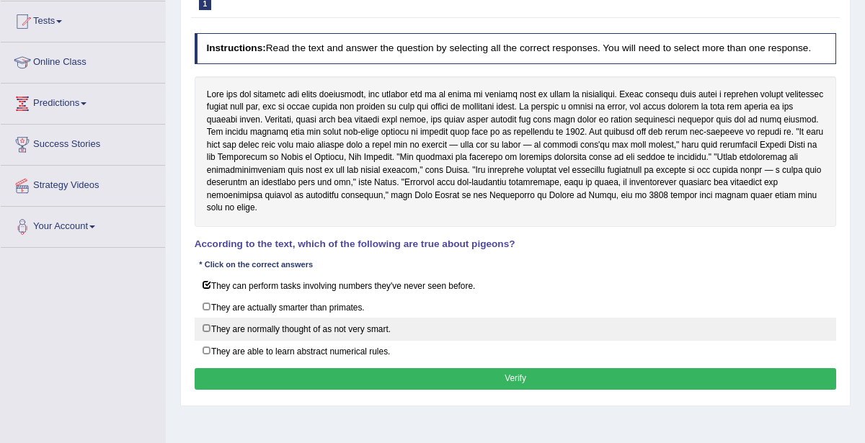
click at [208, 324] on label "They are normally thought of as not very smart." at bounding box center [516, 329] width 642 height 22
checkbox input "true"
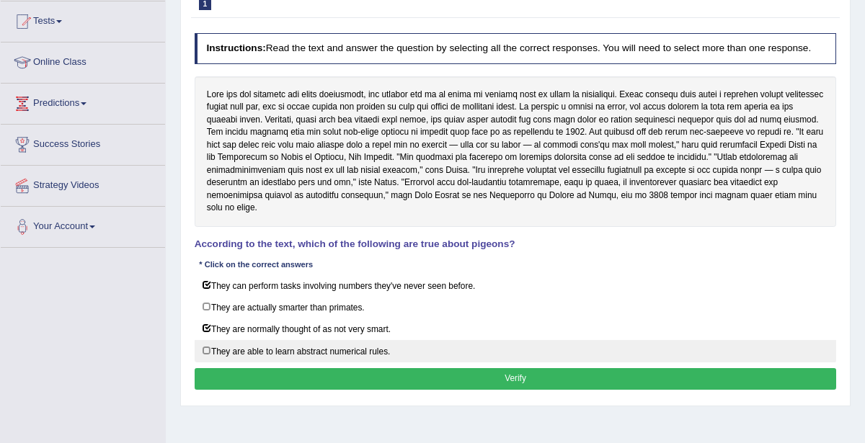
click at [205, 347] on label "They are able to learn abstract numerical rules." at bounding box center [516, 351] width 642 height 22
checkbox input "true"
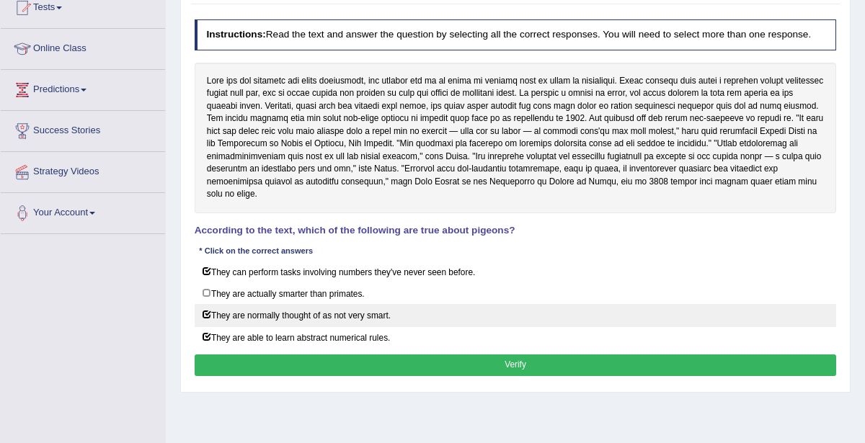
scroll to position [167, 0]
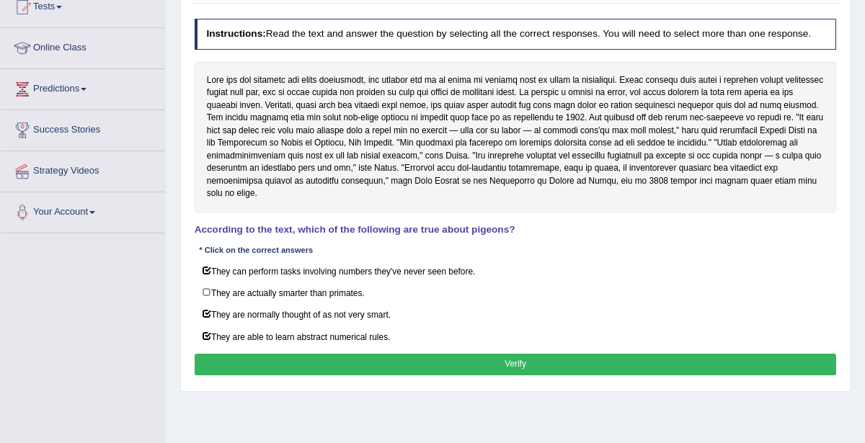
click at [516, 355] on button "Verify" at bounding box center [516, 364] width 642 height 21
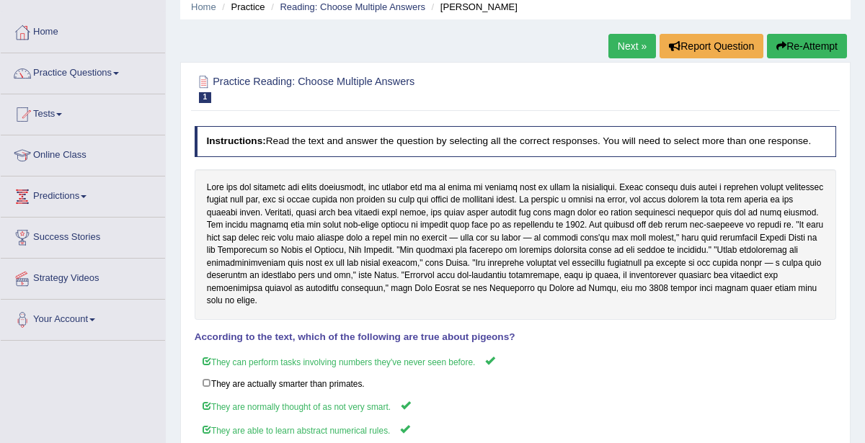
scroll to position [0, 0]
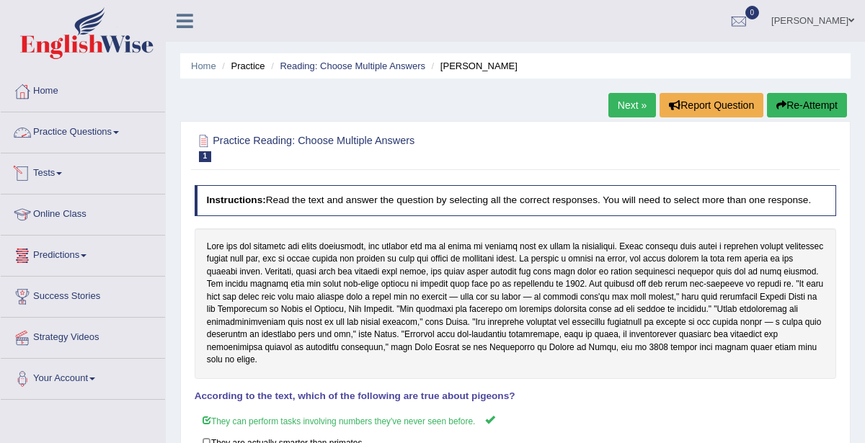
click at [57, 132] on link "Practice Questions" at bounding box center [83, 130] width 164 height 36
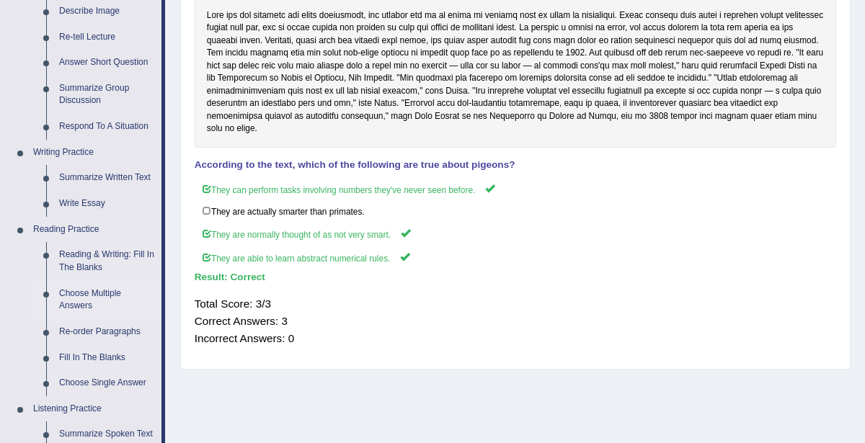
scroll to position [251, 0]
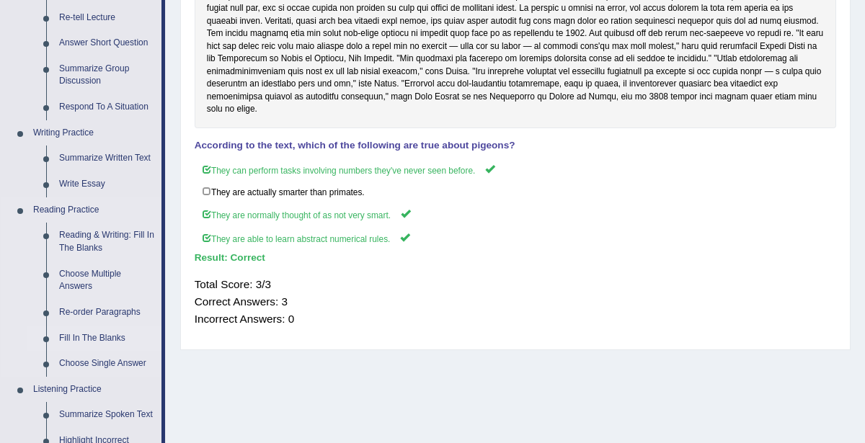
click at [93, 336] on link "Fill In The Blanks" at bounding box center [107, 339] width 109 height 26
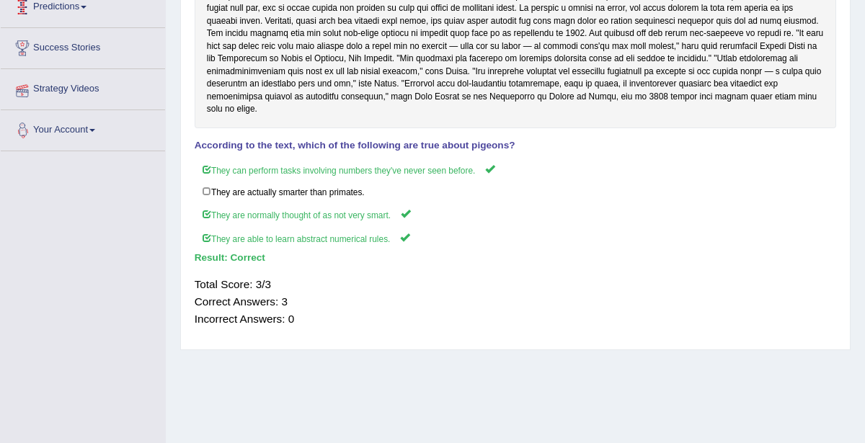
scroll to position [286, 0]
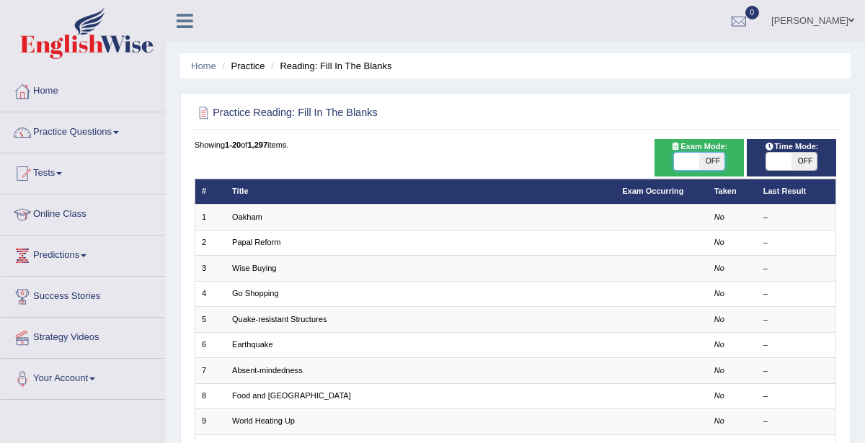
click at [681, 164] on span at bounding box center [686, 161] width 25 height 17
checkbox input "true"
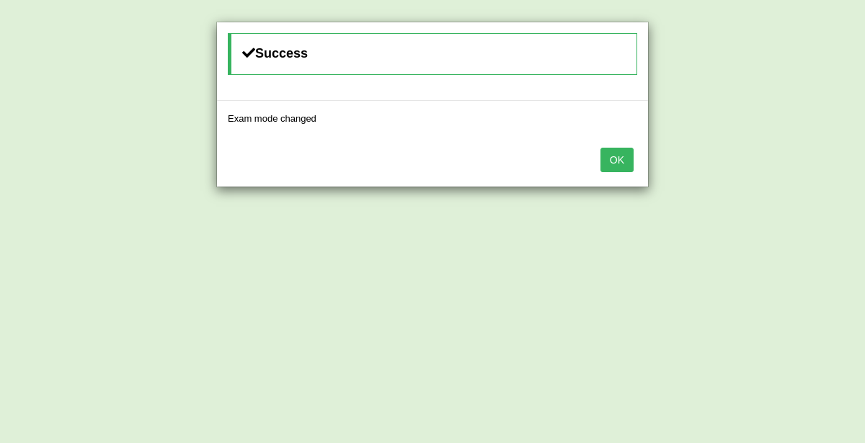
click at [618, 162] on button "OK" at bounding box center [617, 160] width 33 height 25
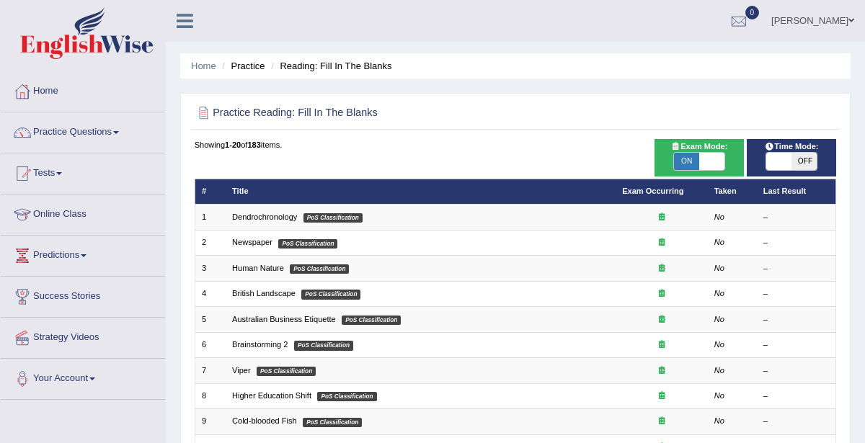
click at [773, 162] on span at bounding box center [778, 161] width 25 height 17
checkbox input "true"
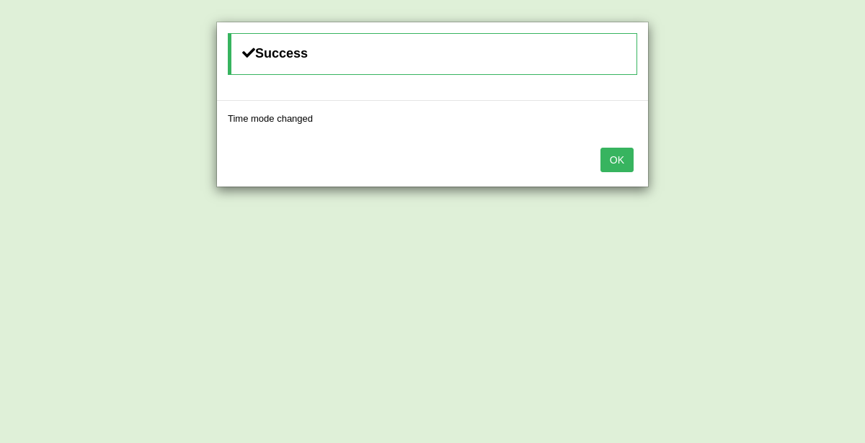
click at [623, 167] on button "OK" at bounding box center [617, 160] width 33 height 25
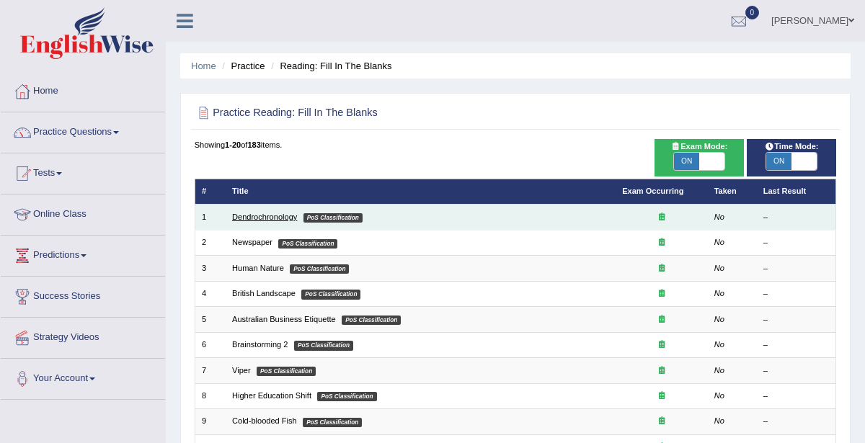
click at [266, 220] on link "Dendrochronology" at bounding box center [264, 217] width 65 height 9
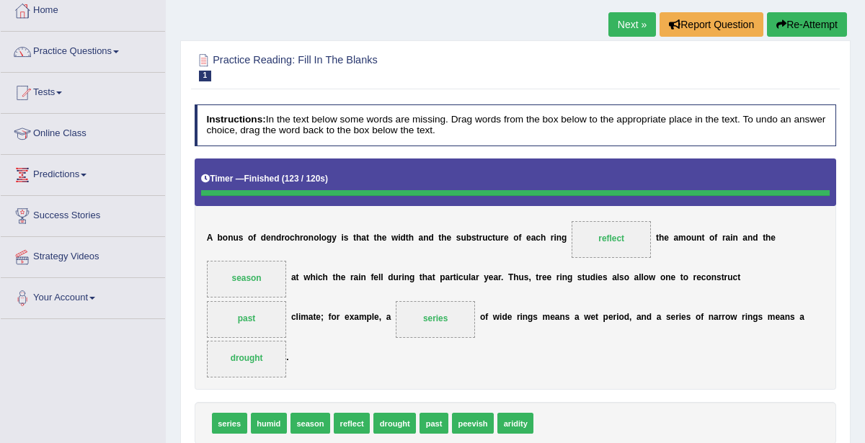
scroll to position [50, 0]
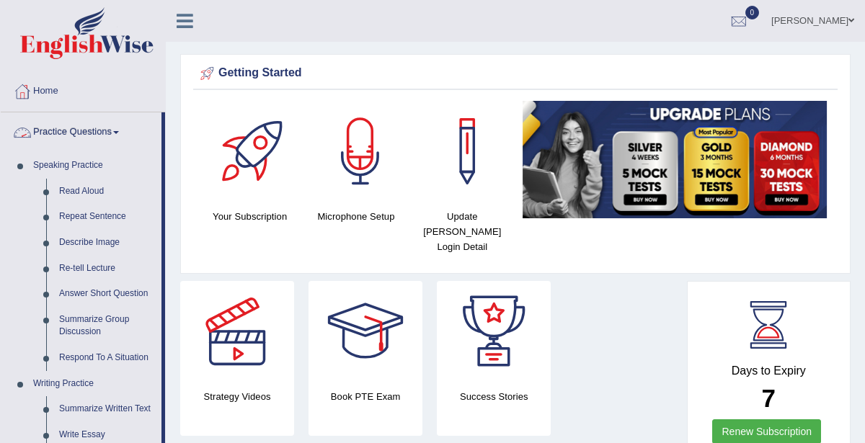
click at [101, 130] on link "Practice Questions" at bounding box center [81, 130] width 161 height 36
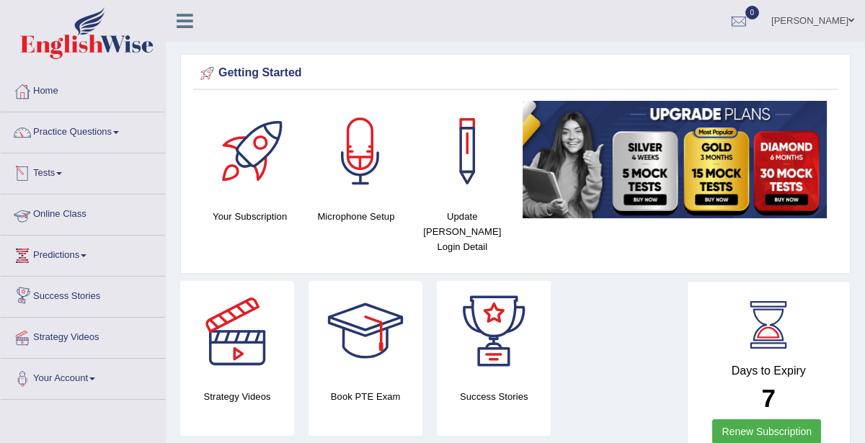
click at [106, 204] on link "Online Class" at bounding box center [83, 213] width 164 height 36
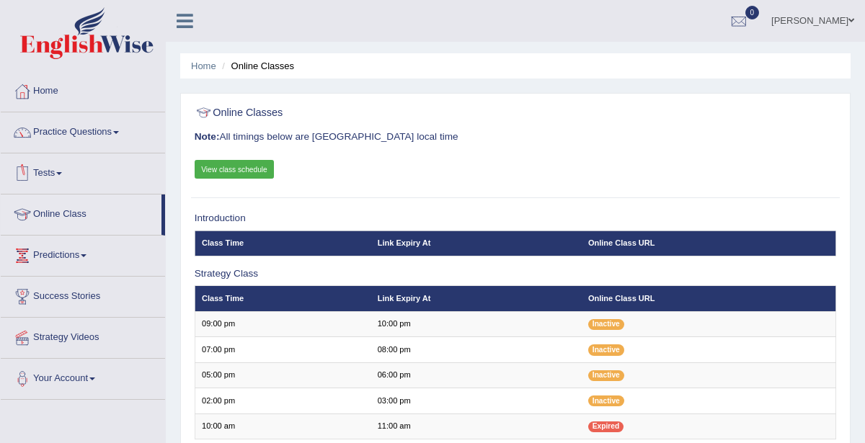
click at [247, 169] on link "View class schedule" at bounding box center [235, 169] width 80 height 19
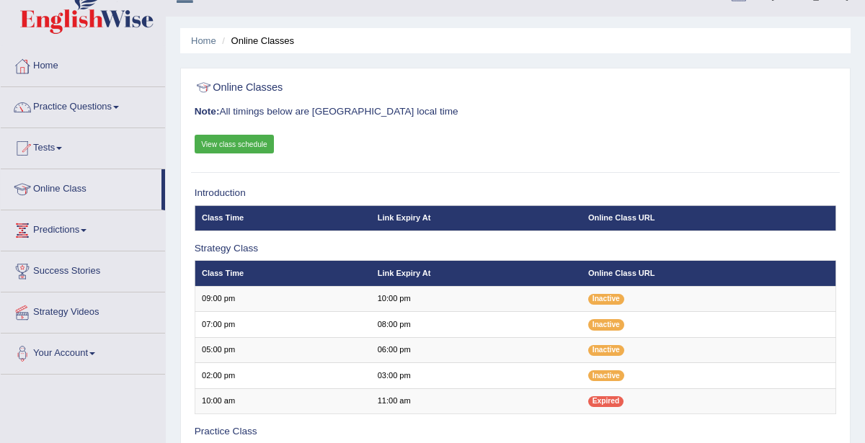
scroll to position [40, 0]
